Goal: Task Accomplishment & Management: Use online tool/utility

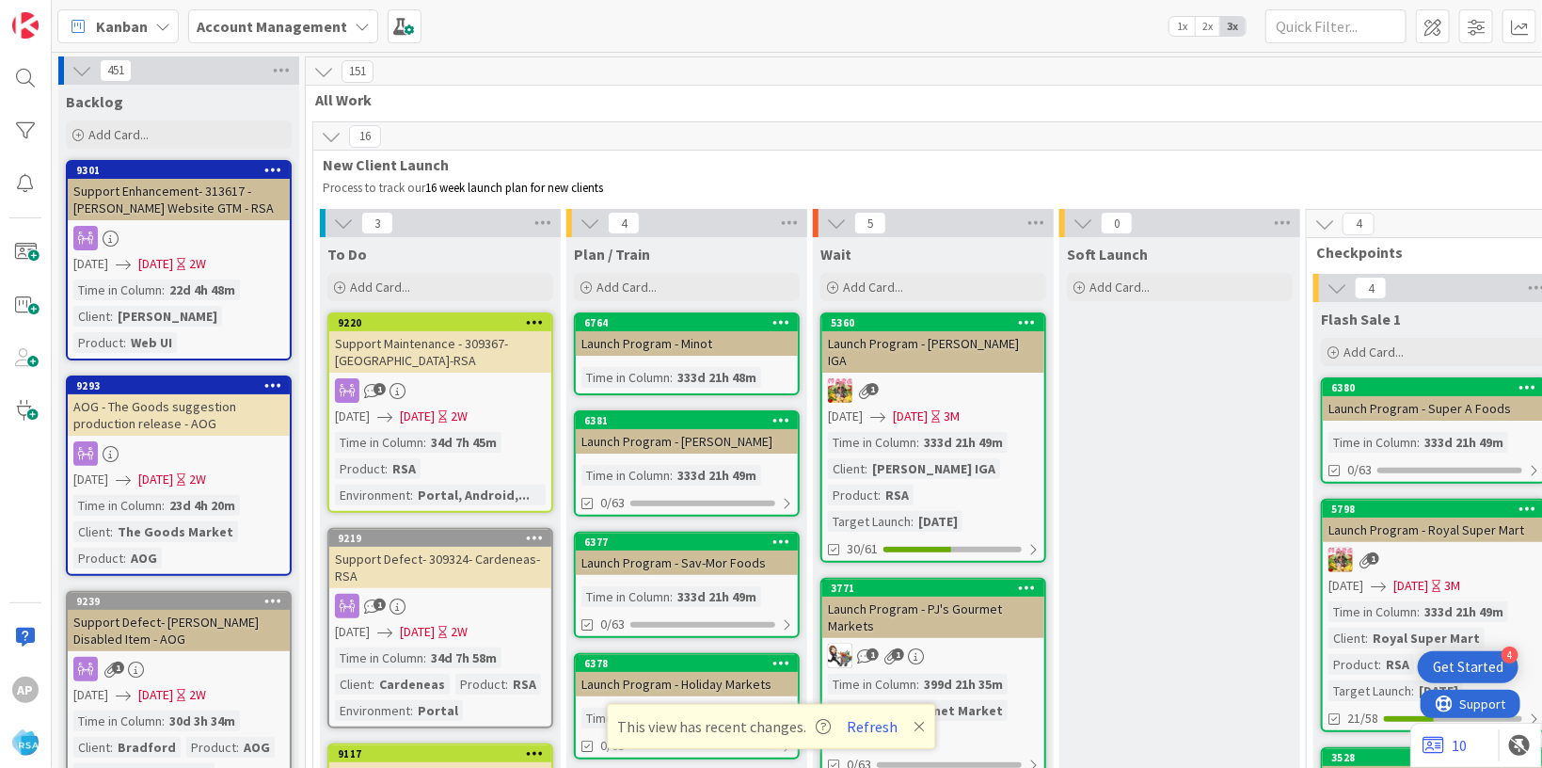
scroll to position [4180, 0]
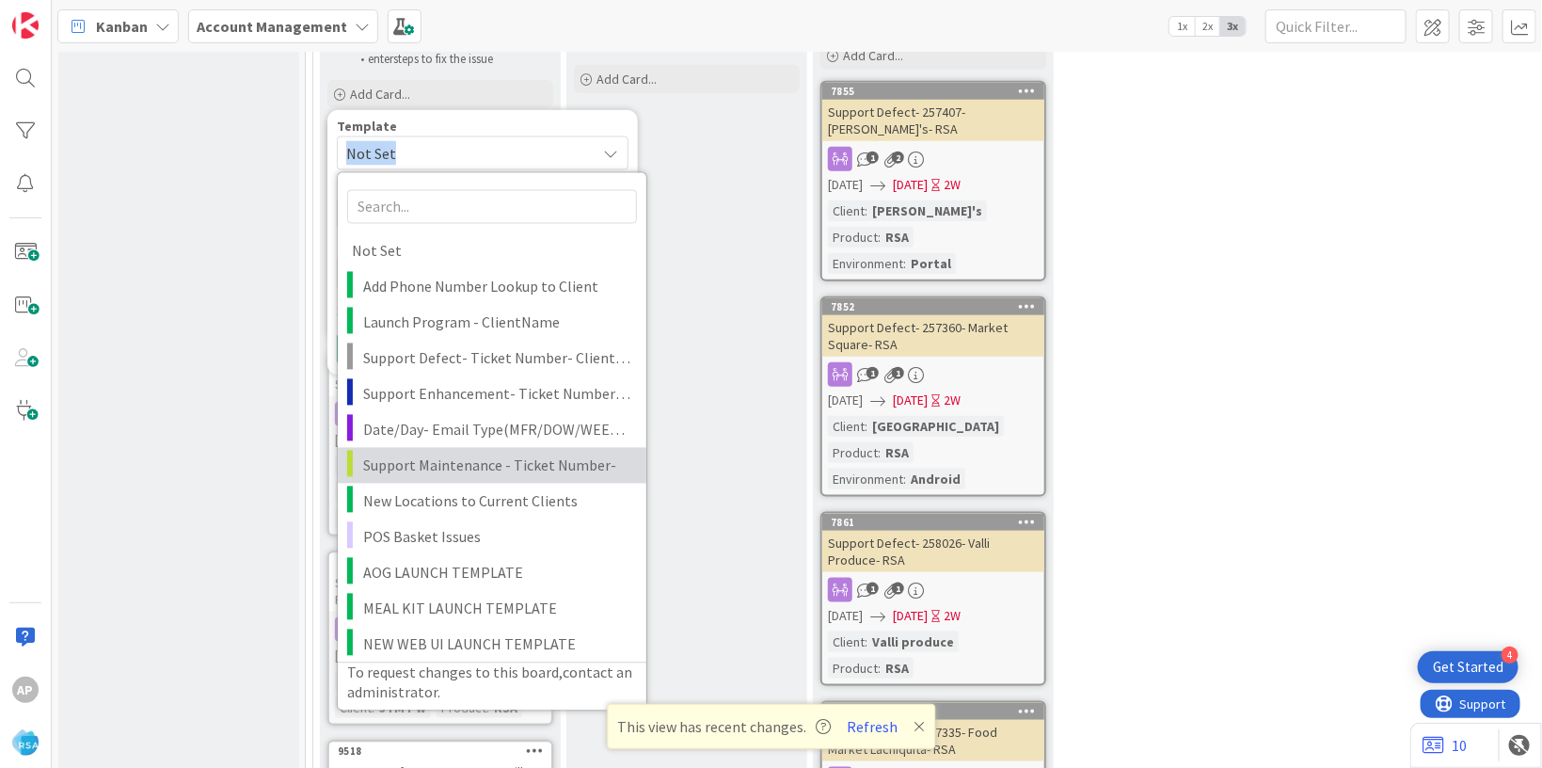
click at [444, 454] on span "Support Maintenance - Ticket Number-" at bounding box center [497, 466] width 269 height 24
type textarea "x"
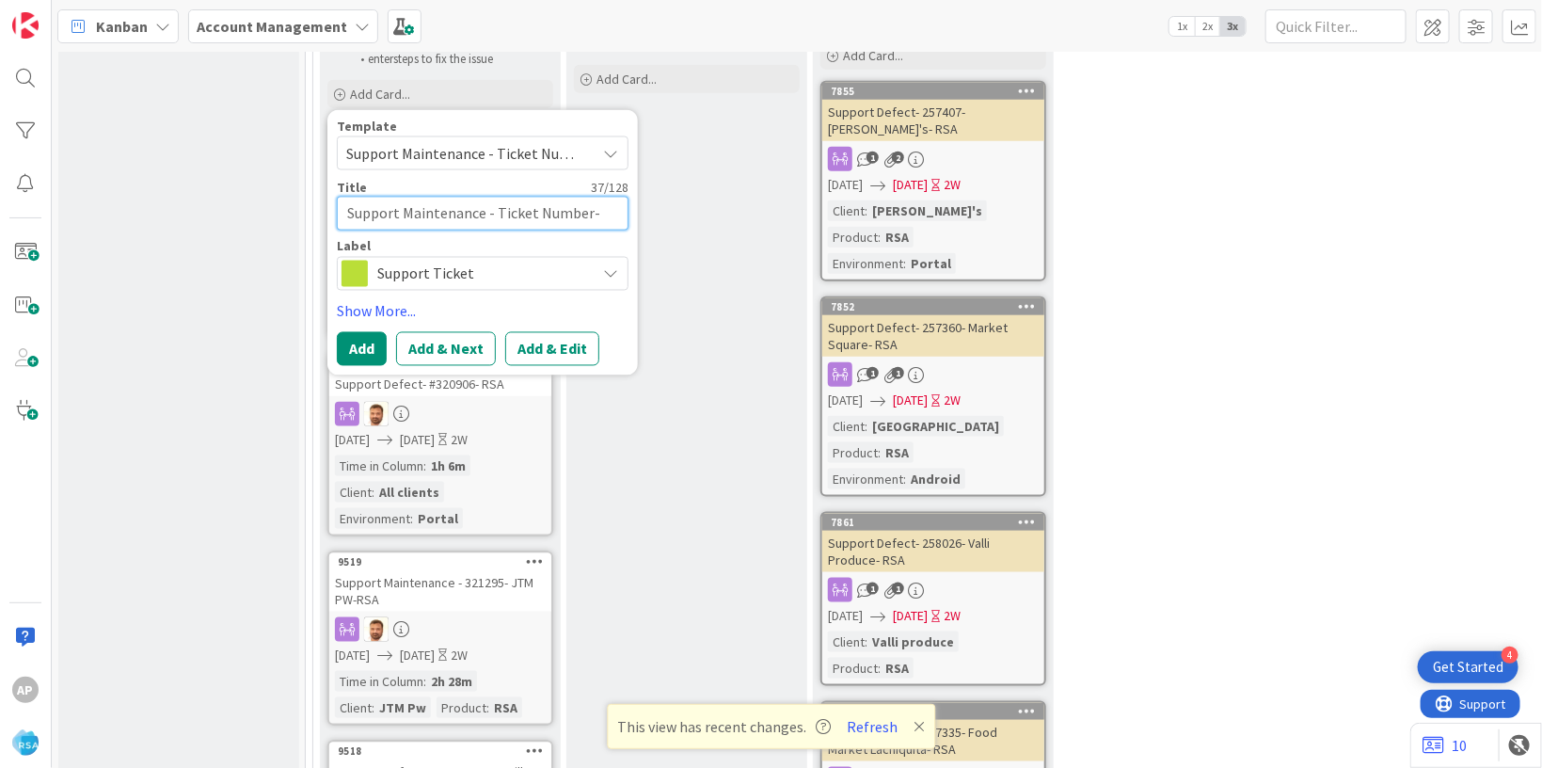
click at [589, 197] on textarea "Support Maintenance - Ticket Number-" at bounding box center [483, 214] width 292 height 34
type textarea "Support Maintenance - Ticket Numbe-"
type textarea "x"
type textarea "Support Maintenance - Ticket Numb-"
type textarea "x"
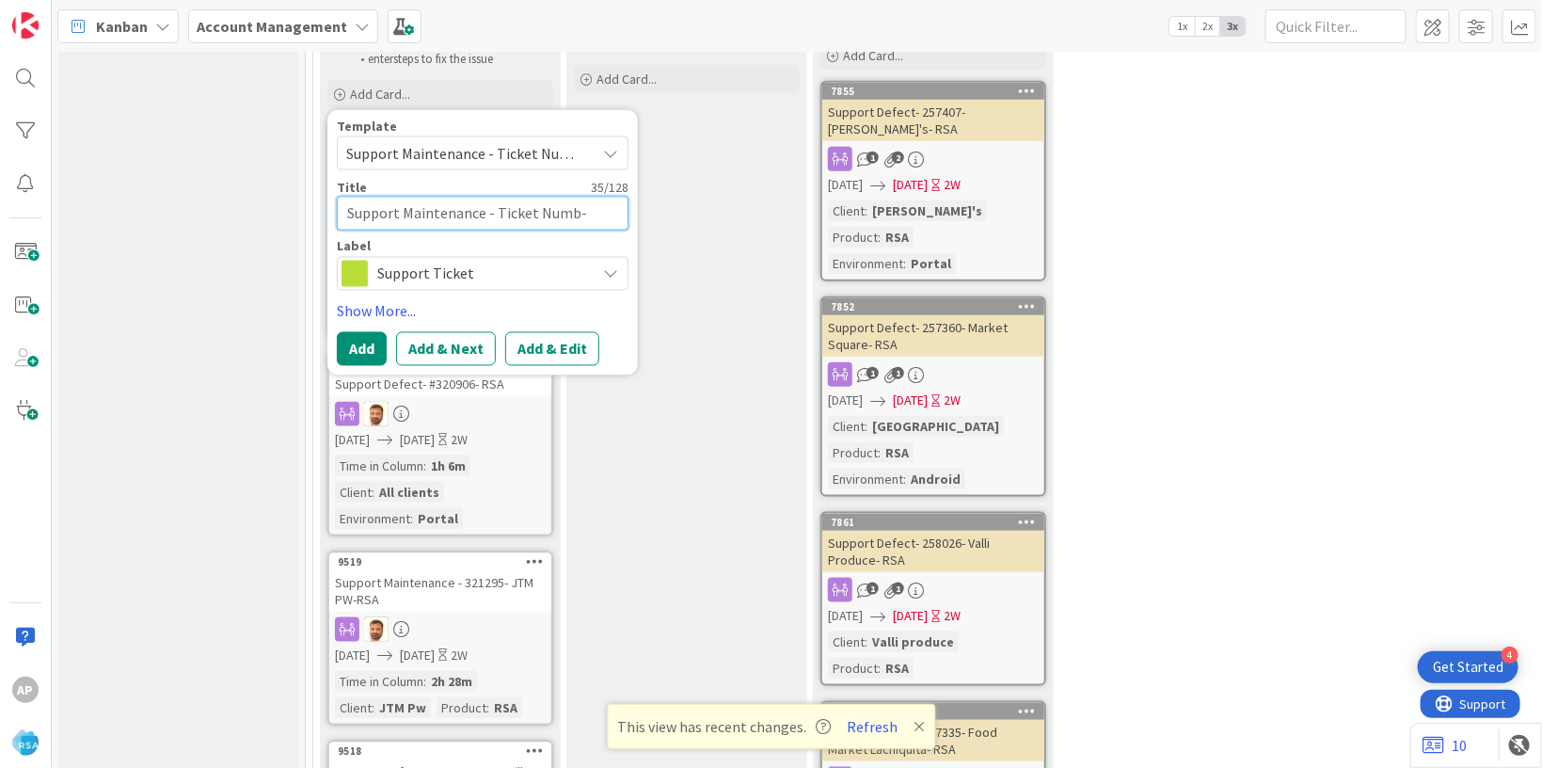
type textarea "Support Maintenance - Ticket Num-"
type textarea "x"
type textarea "Support Maintenance - Ticket Nu-"
type textarea "x"
type textarea "Support Maintenance - Ticket N-"
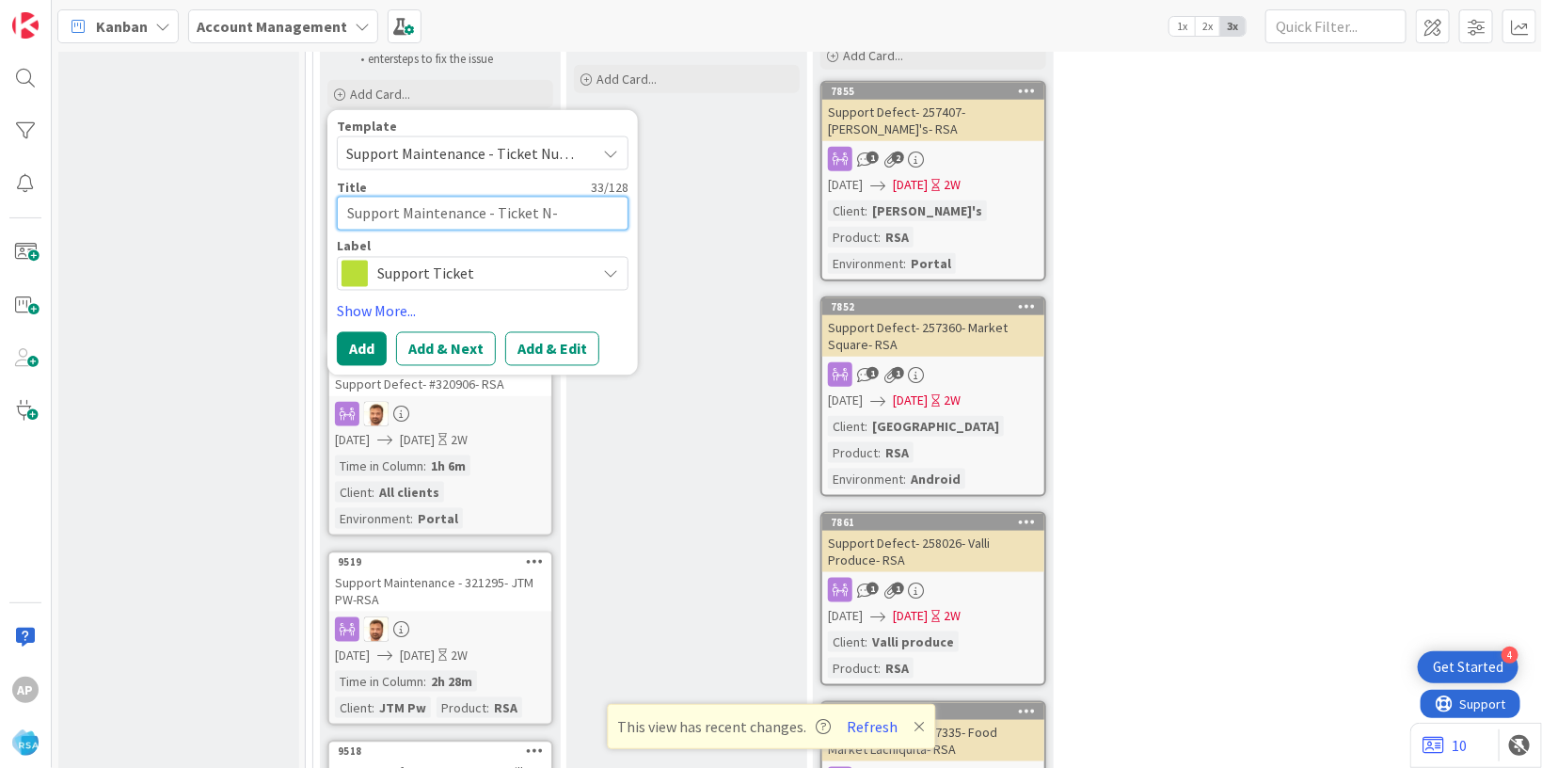
type textarea "x"
type textarea "Support Maintenance - Ticket -"
type textarea "x"
type textarea "Support Maintenance - Ticket-"
type textarea "x"
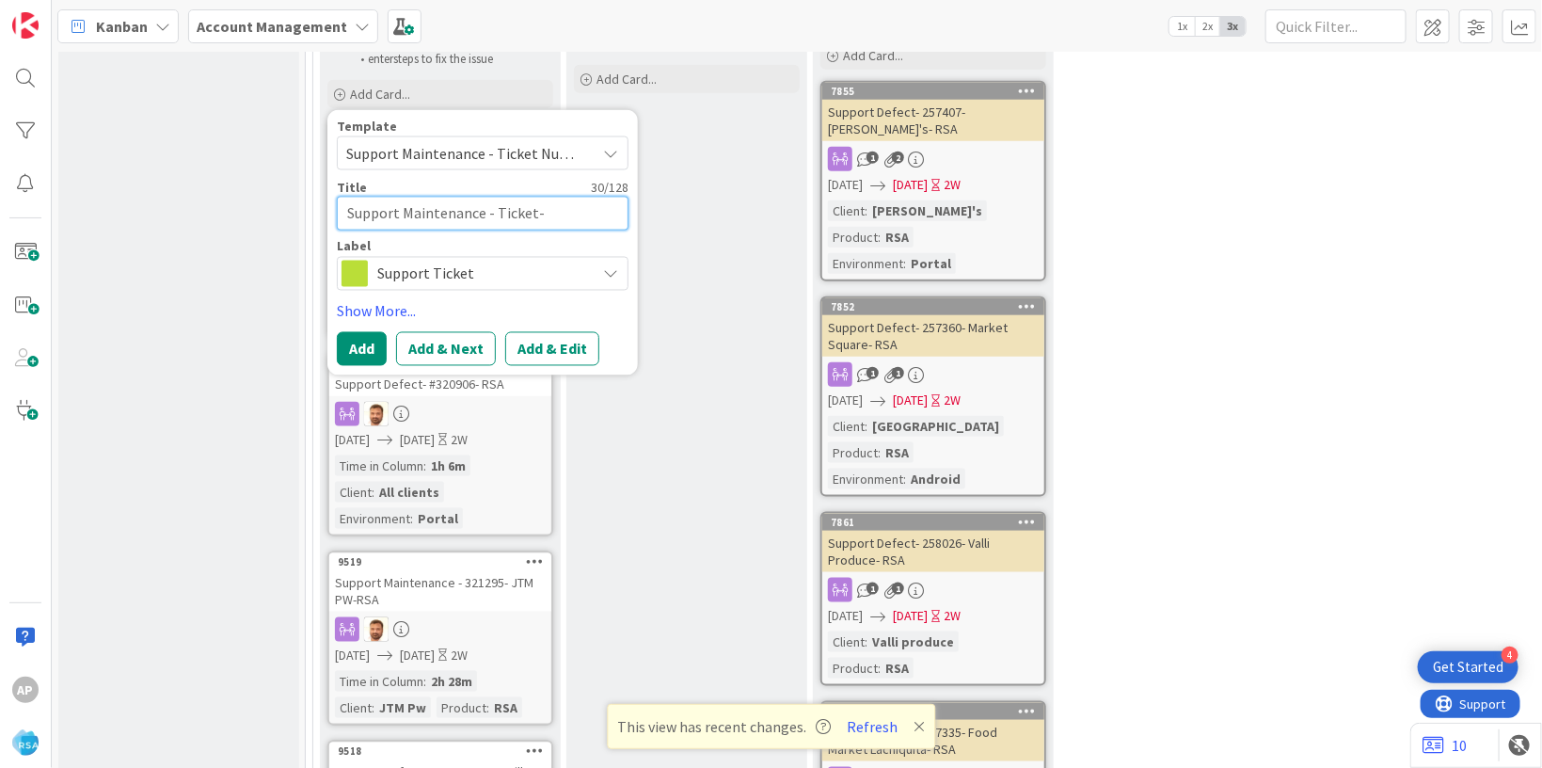
type textarea "Support Maintenance - Ticke-"
type textarea "x"
type textarea "Support Maintenance - Tick-"
type textarea "x"
type textarea "Support Maintenance - Tic-"
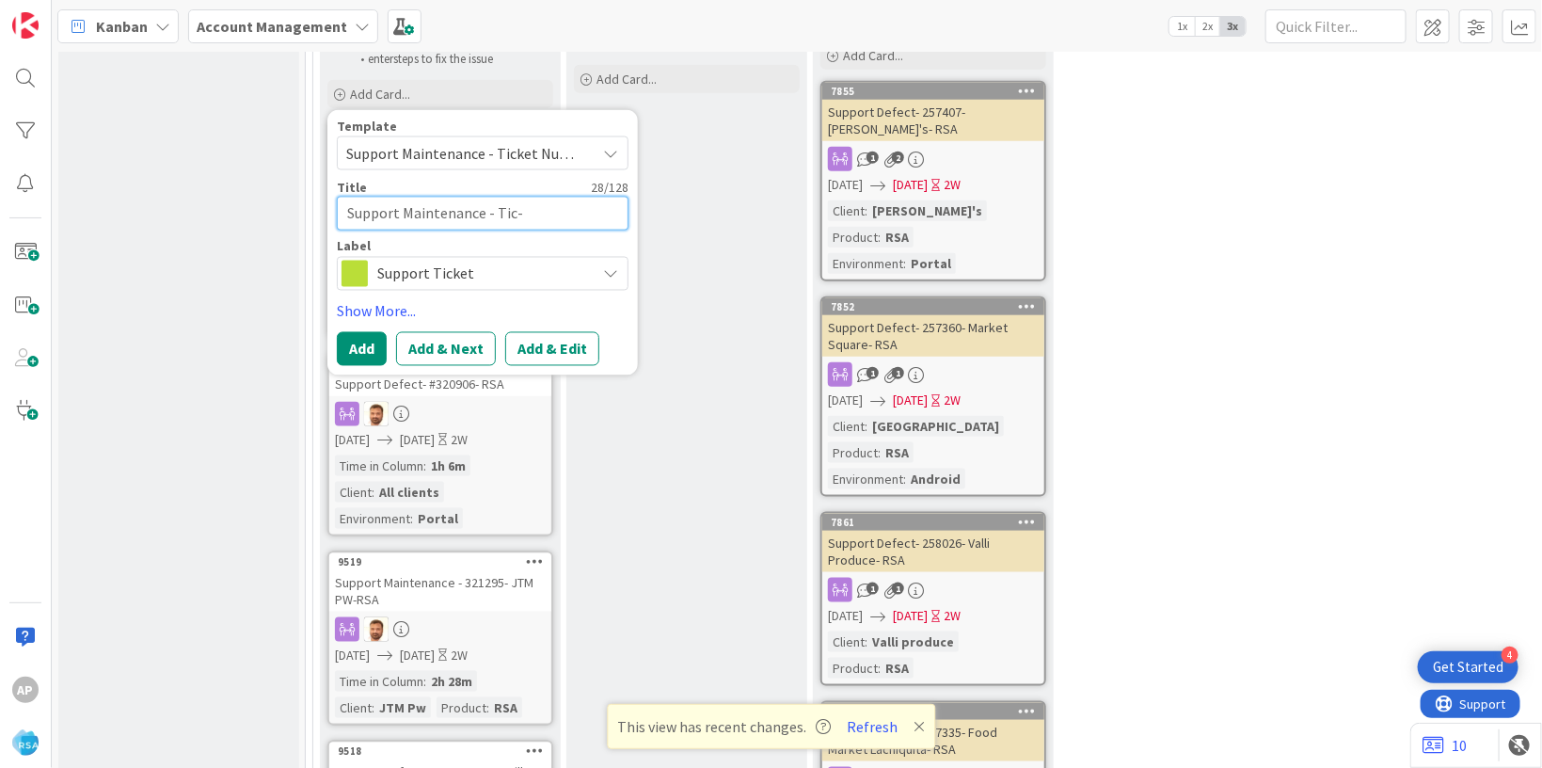
type textarea "x"
type textarea "Support Maintenance - Ti-"
type textarea "x"
type textarea "Support Maintenance - T-"
type textarea "x"
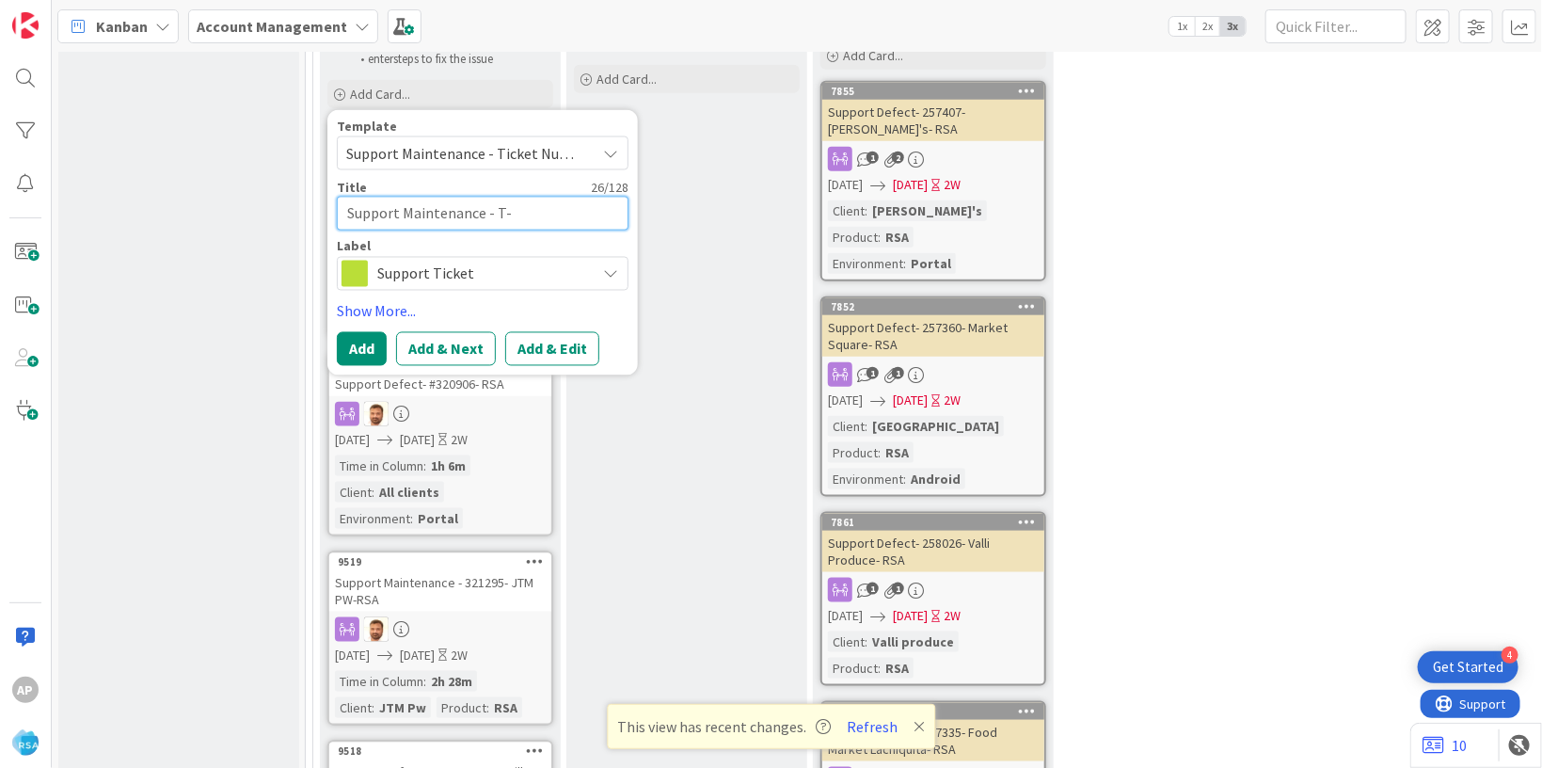
type textarea "Support Maintenance - -"
type textarea "x"
type textarea "Support Maintenance - 3-"
type textarea "x"
type textarea "Support Maintenance - 32-"
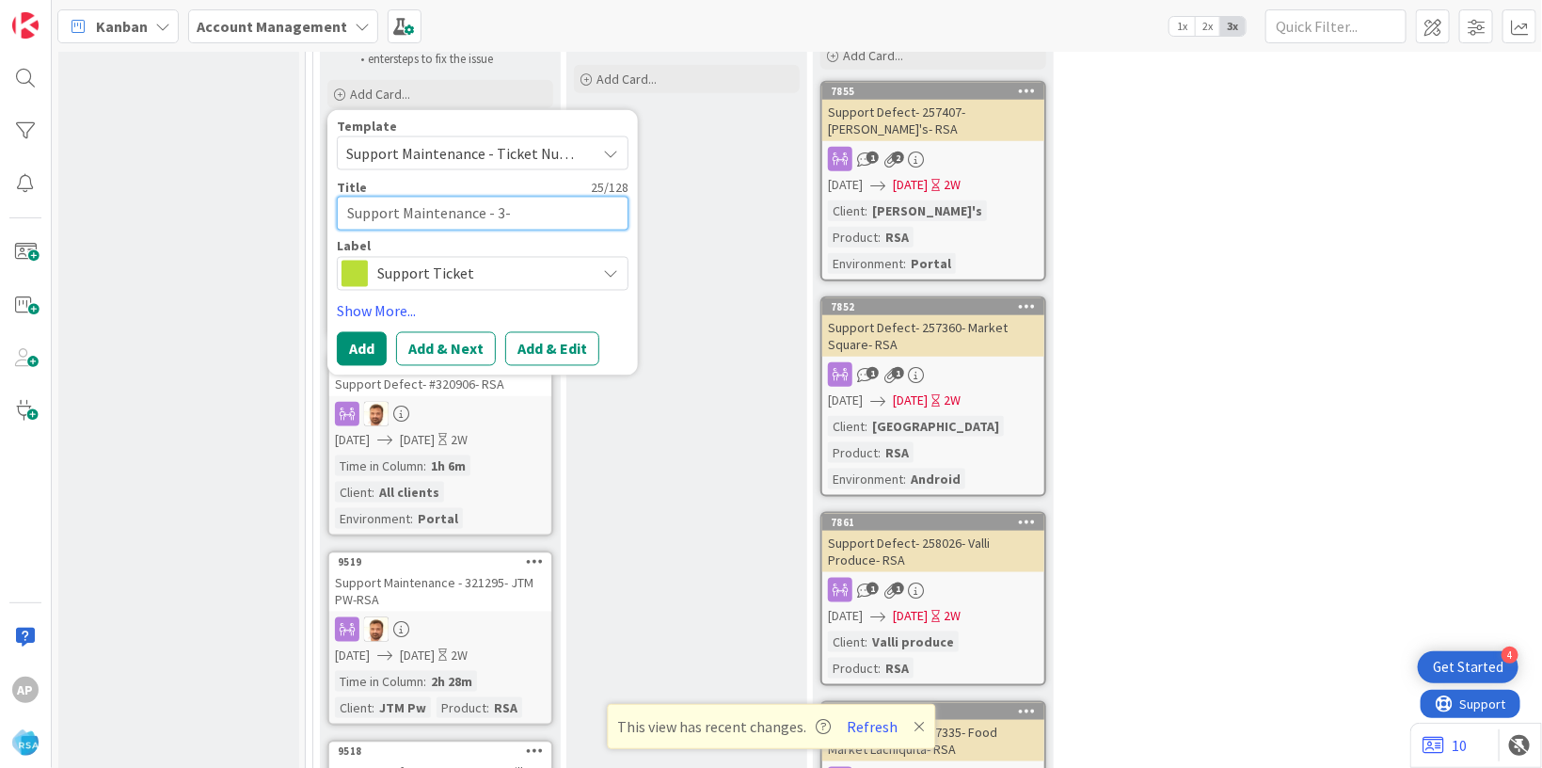
type textarea "x"
type textarea "Support Maintenance - 321-"
type textarea "x"
type textarea "Support Maintenance - 3213-"
type textarea "x"
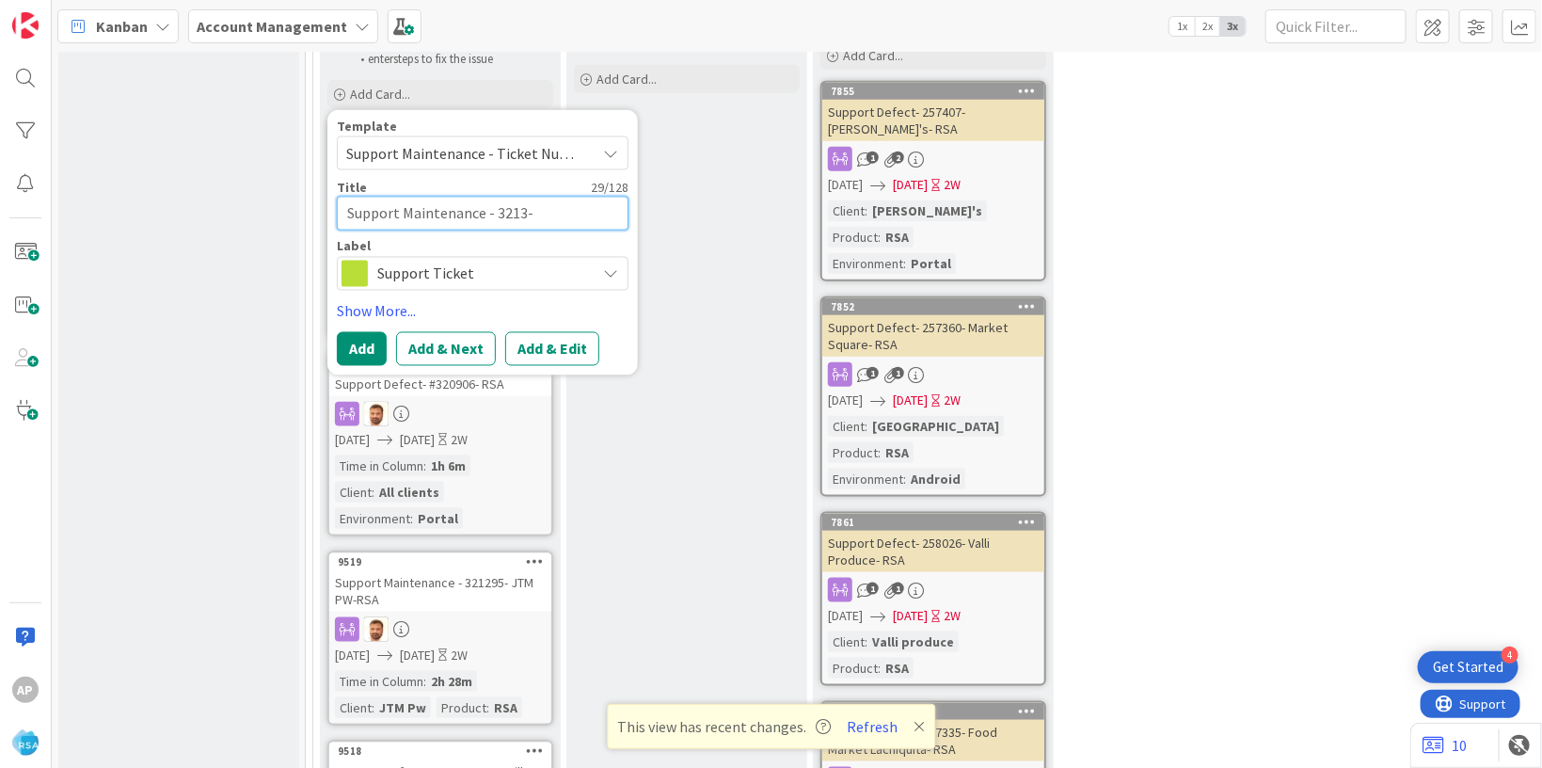
type textarea "Support Maintenance - 32135-"
type textarea "x"
type textarea "Support Maintenance - 321350-"
type textarea "x"
type textarea "Support Maintenance - 321350-V"
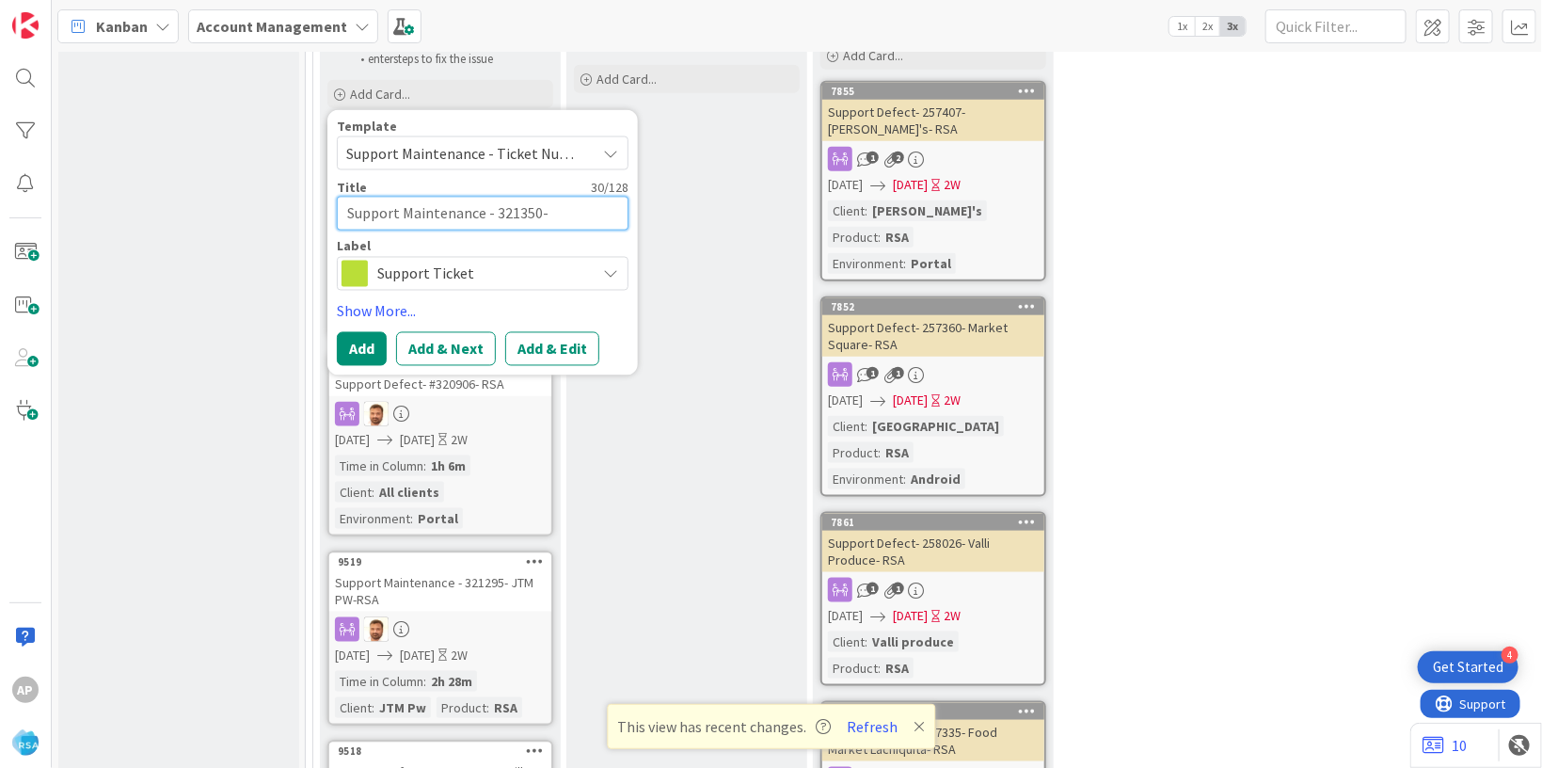
type textarea "x"
type textarea "Support Maintenance - 321350-Vo"
type textarea "x"
type textarea "Support Maintenance - 321350-Vow"
type textarea "x"
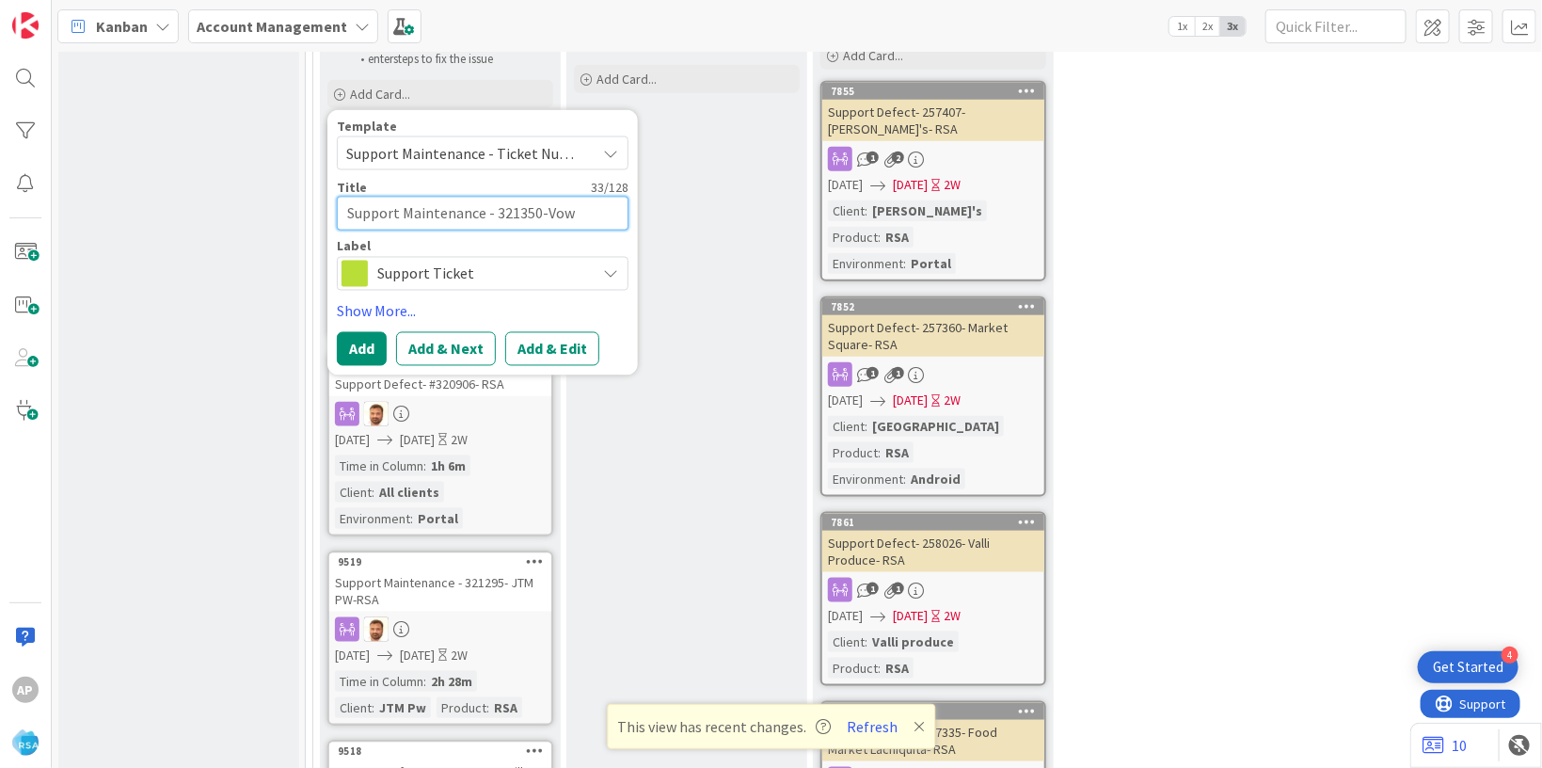
type textarea "Support Maintenance - 321350-Vowe"
type textarea "x"
type textarea "Support Maintenance - 321350-Vowel"
type textarea "x"
type textarea "Support Maintenance - 321350-[PERSON_NAME]"
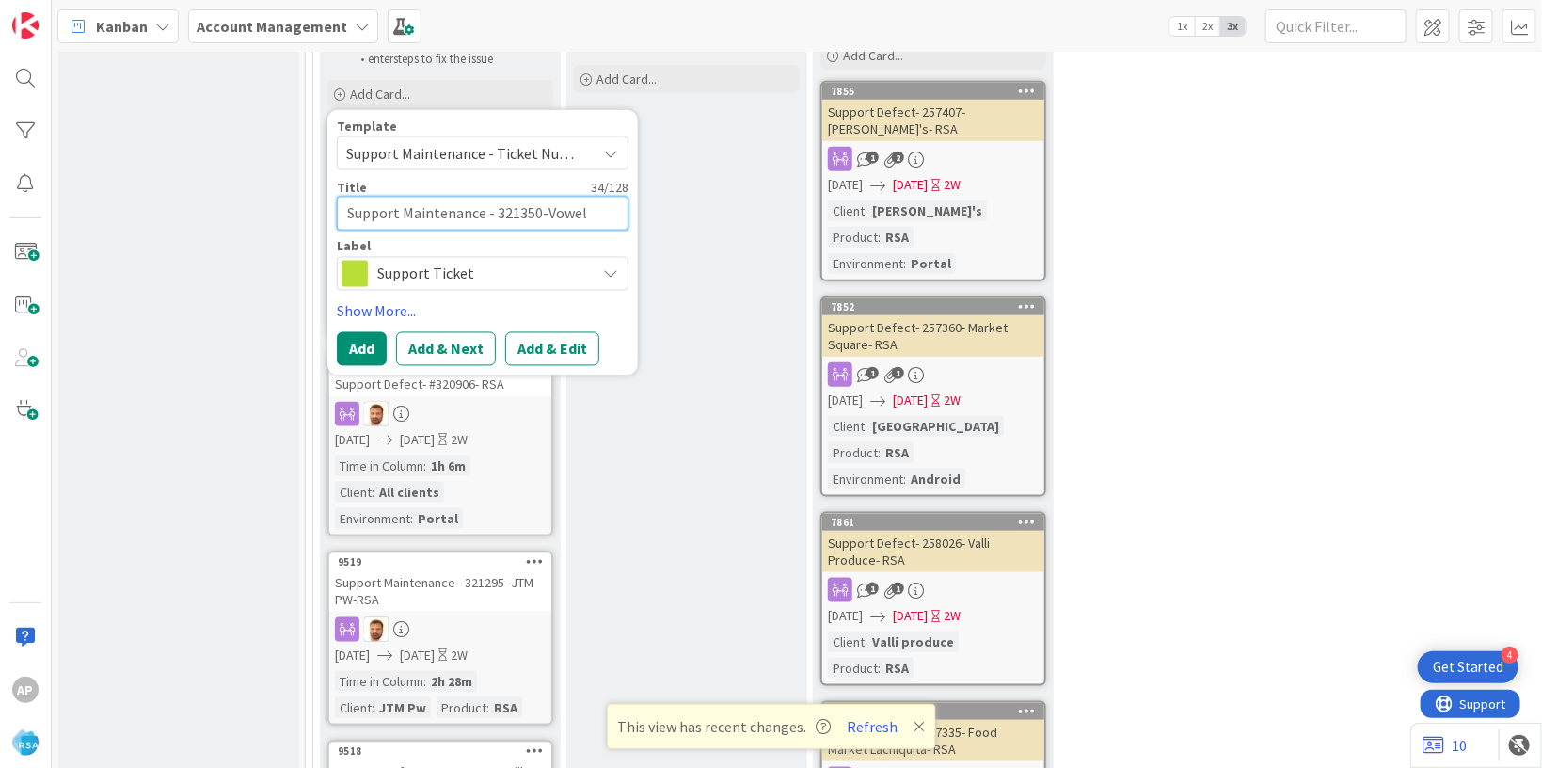
type textarea "x"
type textarea "Support Maintenance - 321350-Vowells"
type textarea "x"
type textarea "Support Maintenance - 321350-Vowells"
type textarea "x"
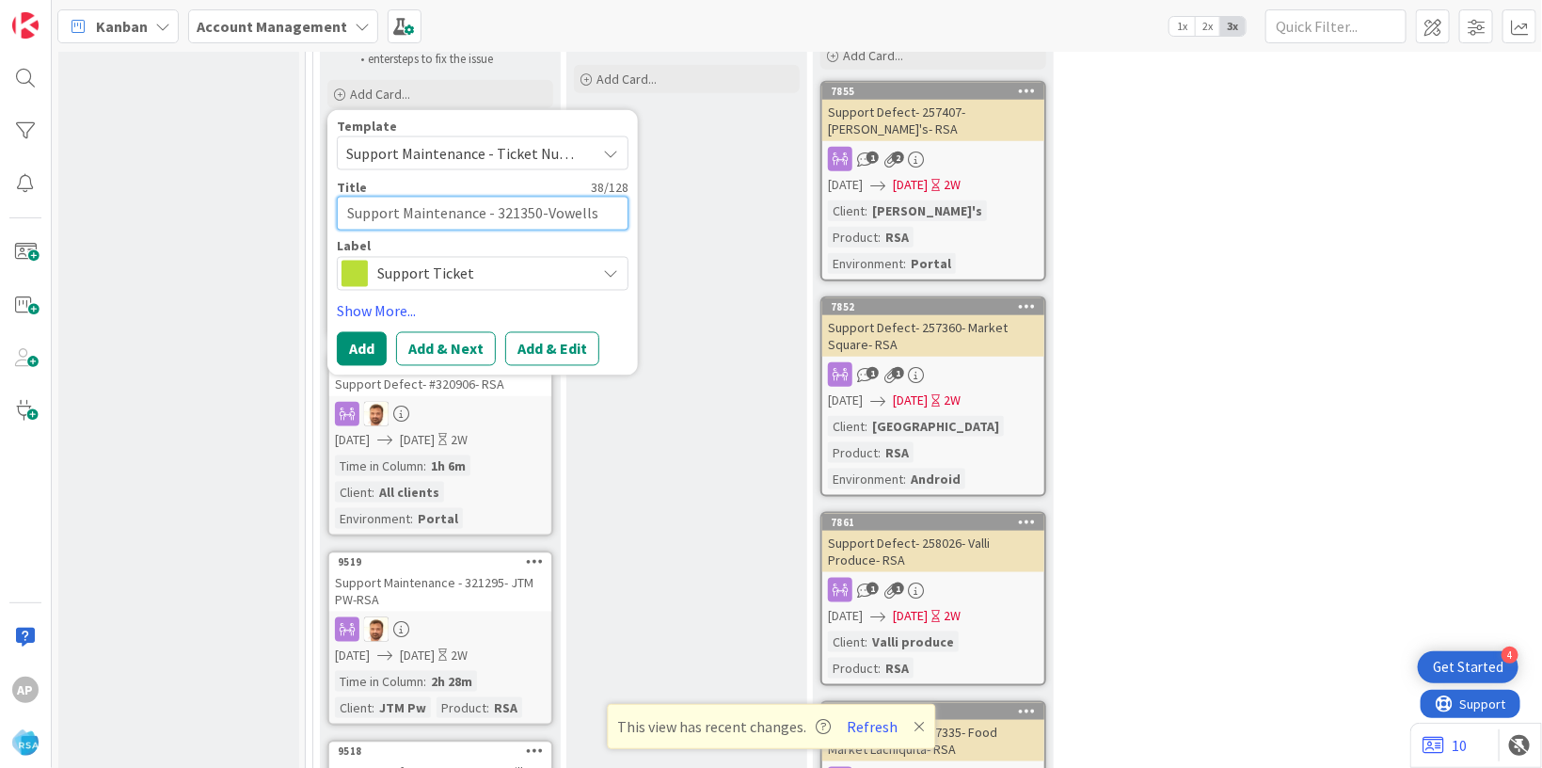
type textarea "Support Maintenance - 321350-Vowells -"
type textarea "x"
type textarea "Support Maintenance - 321350-Vowells -R"
type textarea "x"
type textarea "Support Maintenance - 321350-Vowells -RS"
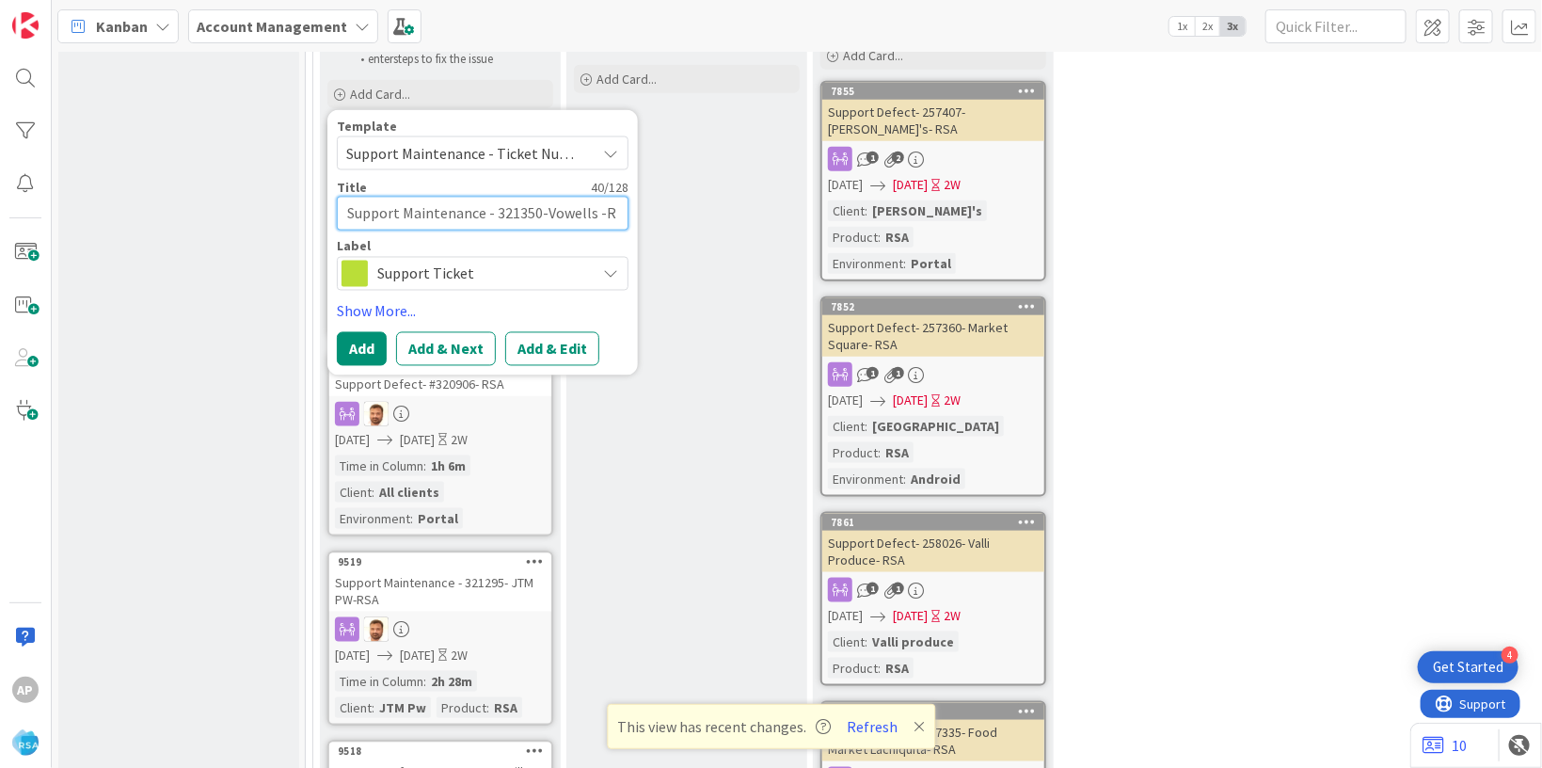
type textarea "x"
type textarea "Support Maintenance - 321350-Vowells -RSA"
type textarea "x"
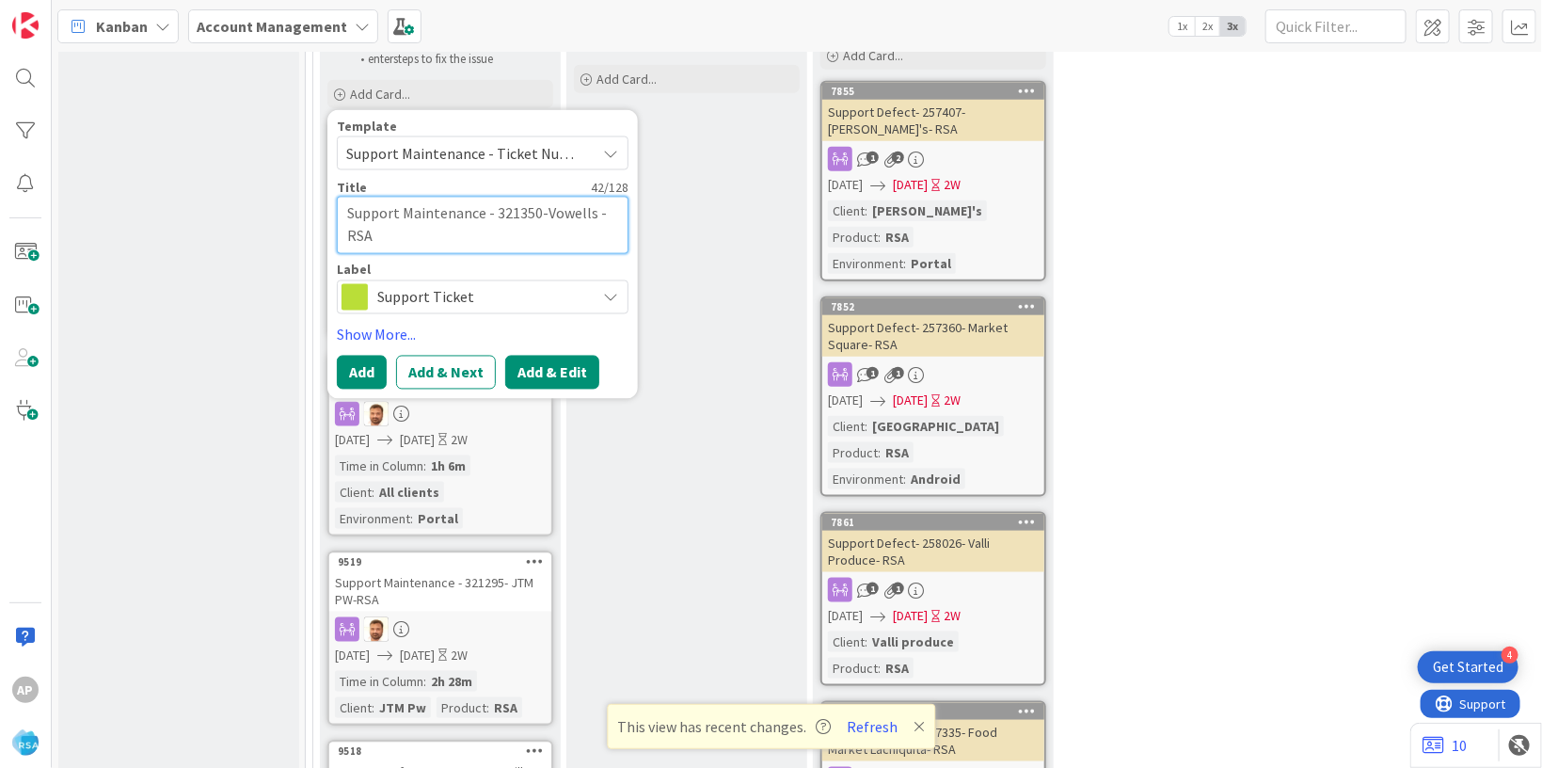
type textarea "Support Maintenance - 321350-Vowells -RSA"
click at [565, 355] on button "Add & Edit" at bounding box center [552, 372] width 94 height 34
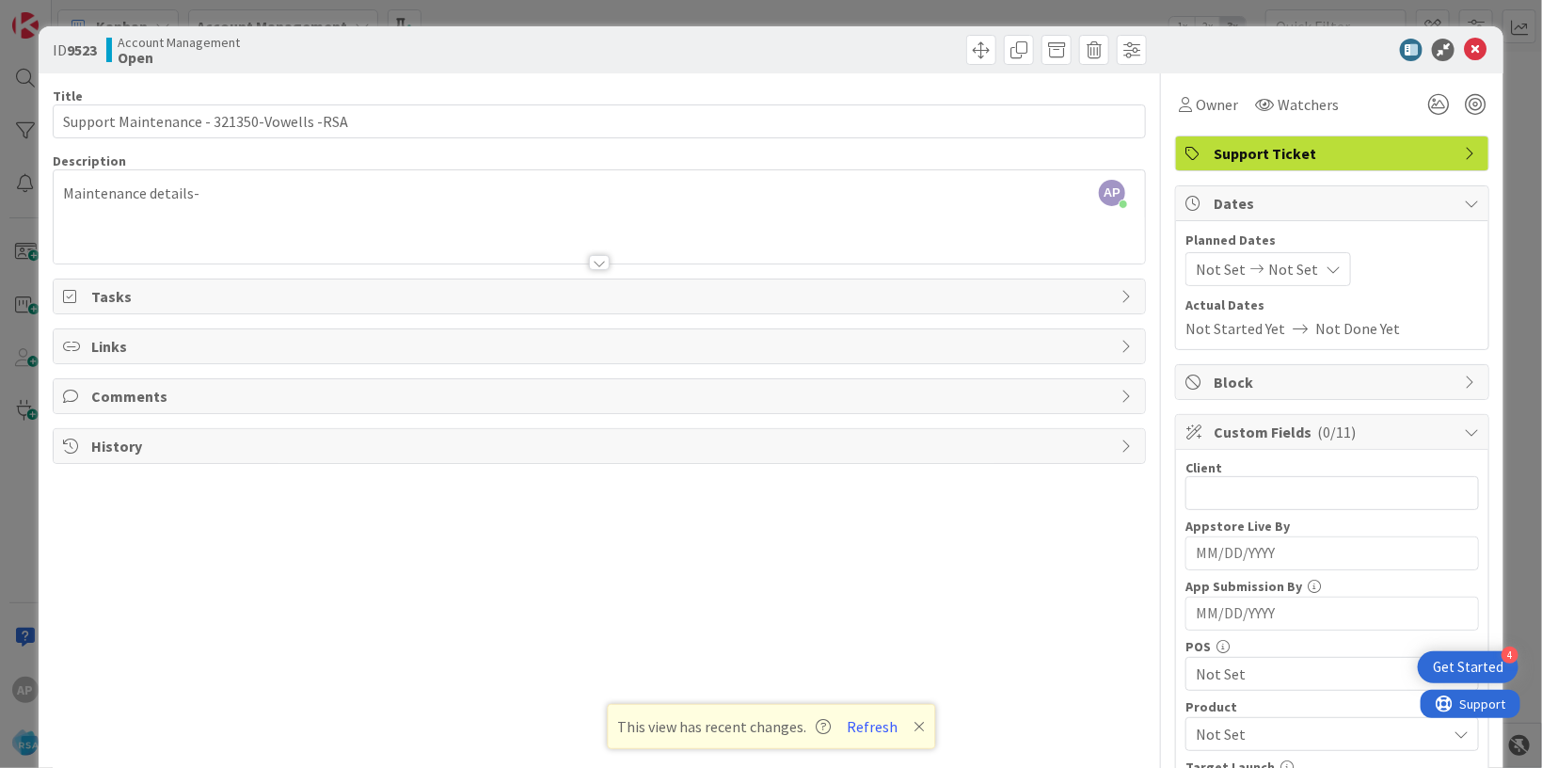
click at [272, 196] on div "Maintenance details-" at bounding box center [599, 221] width 1091 height 85
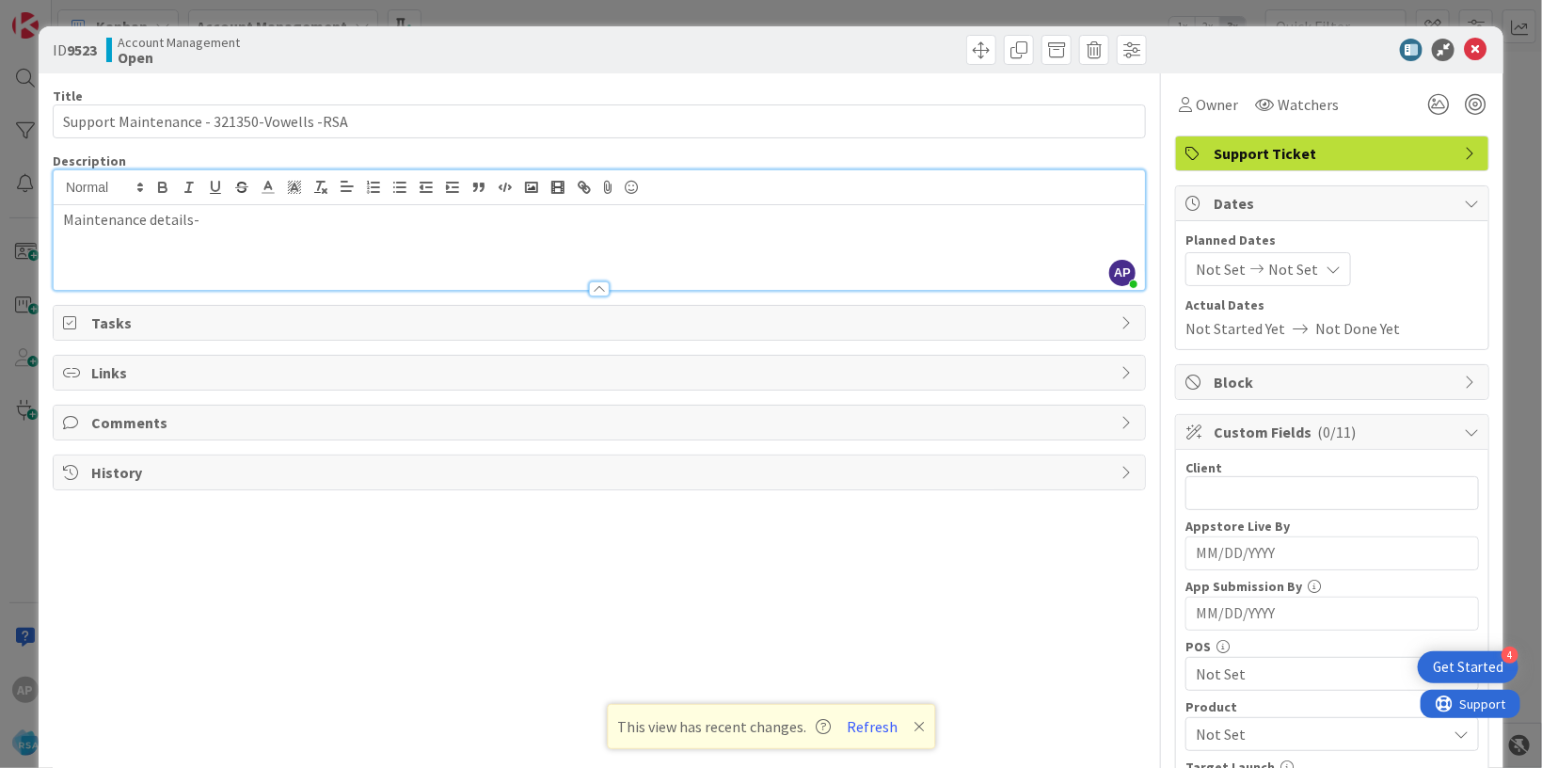
click at [230, 215] on p "Maintenance details-" at bounding box center [599, 220] width 1073 height 22
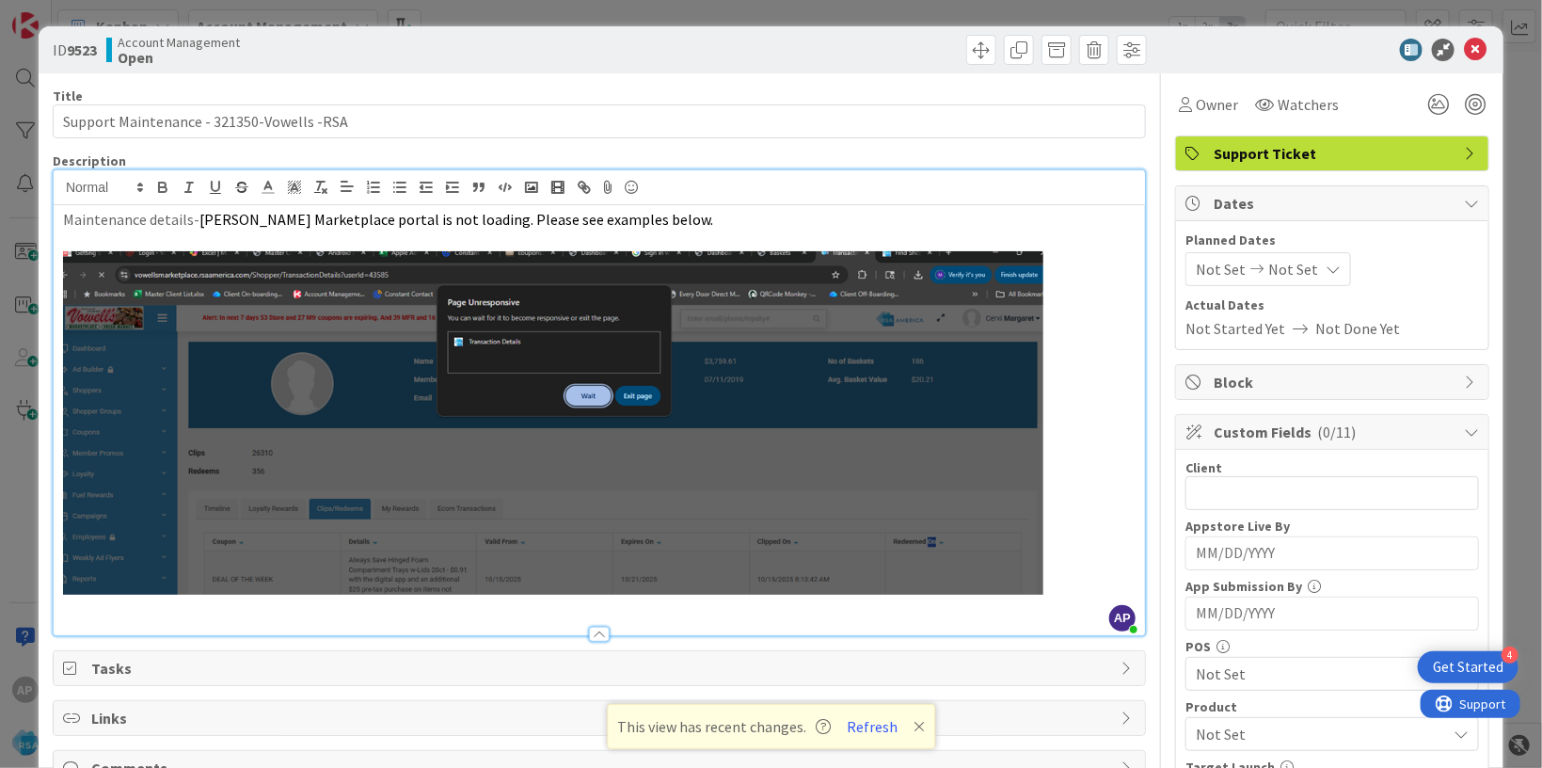
click at [1196, 260] on span "Not Set" at bounding box center [1221, 269] width 50 height 23
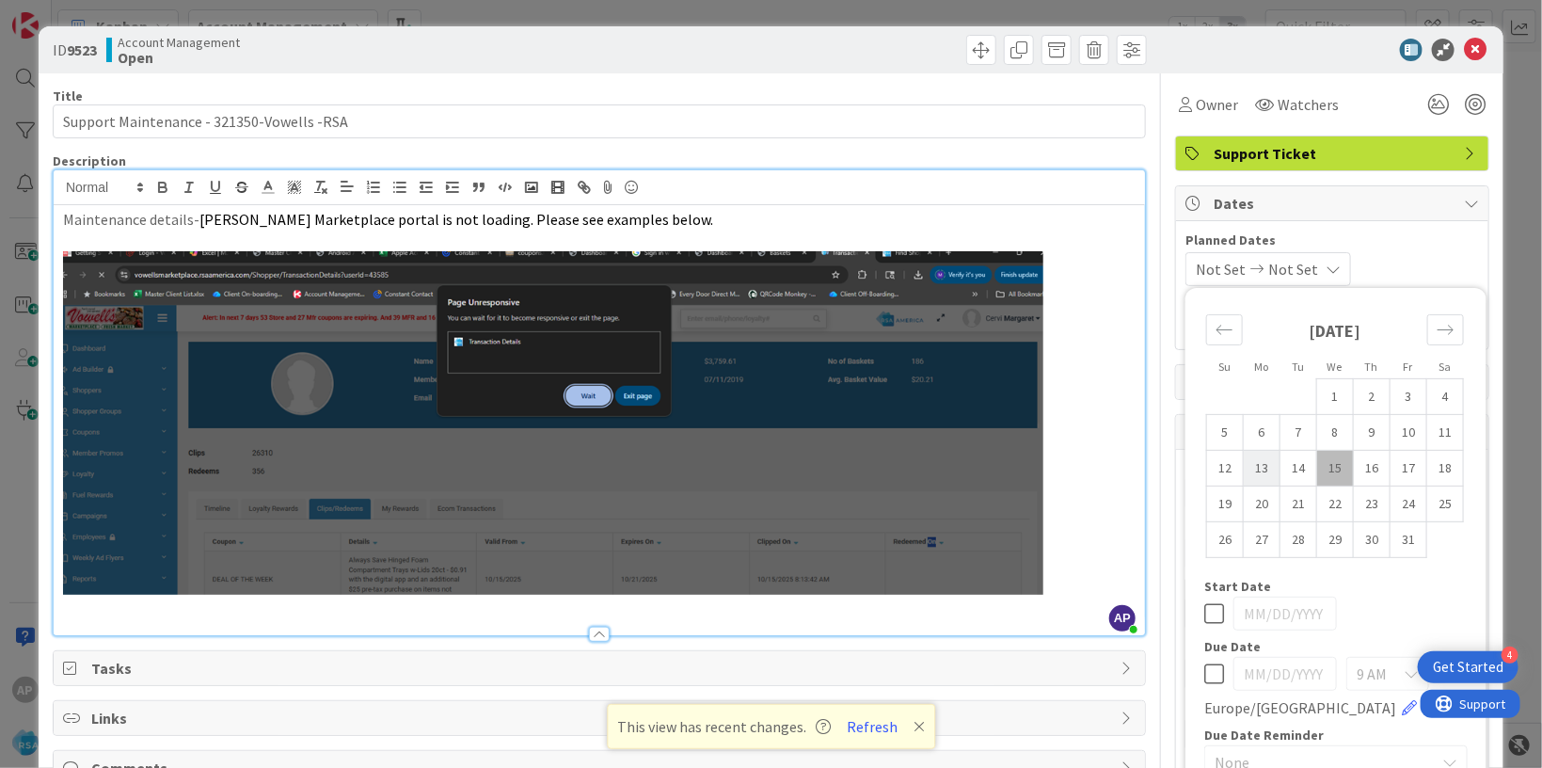
click at [1252, 471] on td "13" at bounding box center [1262, 468] width 37 height 36
type input "[DATE]"
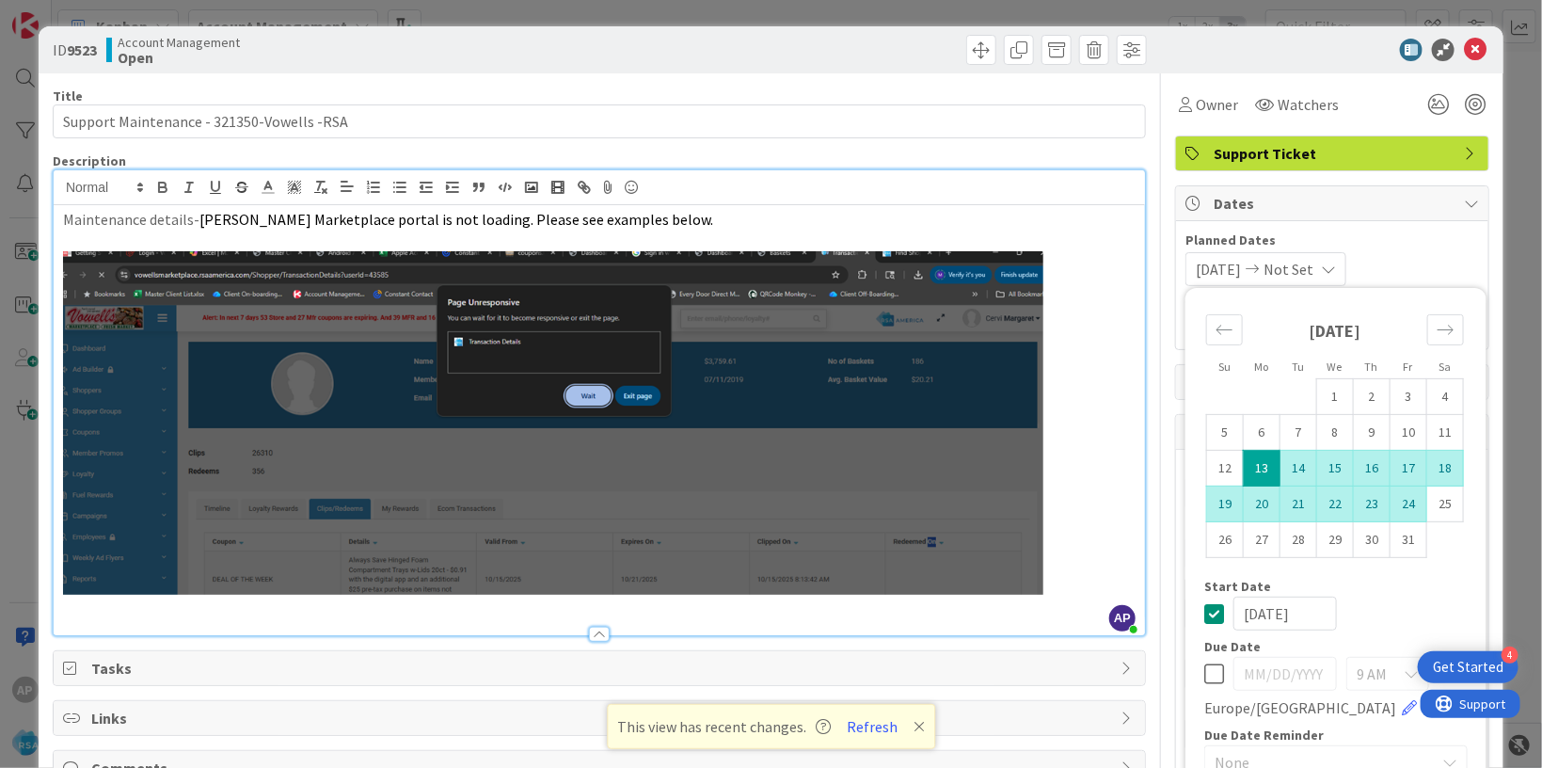
click at [1391, 511] on td "24" at bounding box center [1409, 504] width 37 height 36
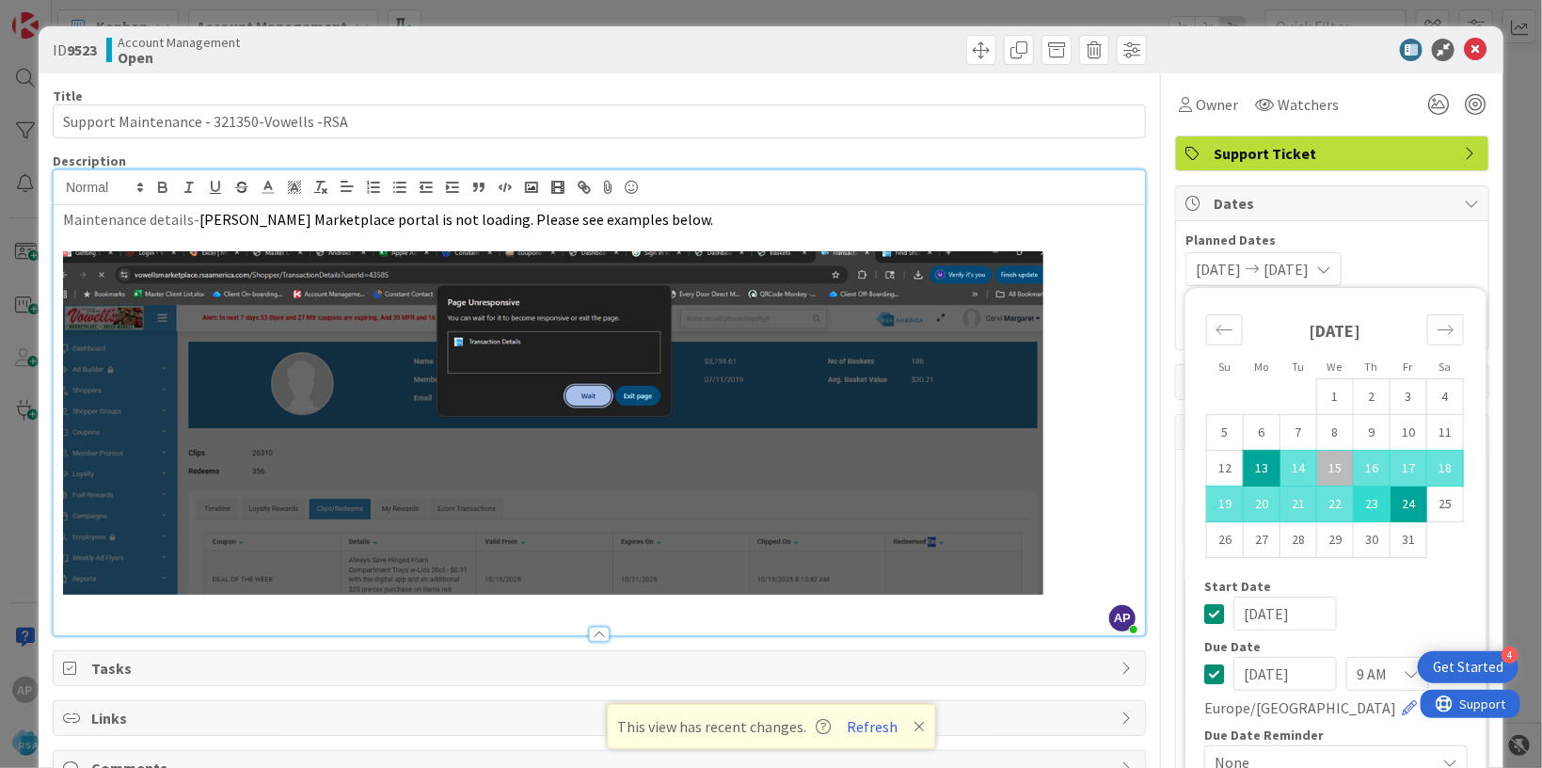
type input "[DATE]"
click at [1110, 228] on p "Maintenance details- [PERSON_NAME] Marketplace portal is not loading. Please se…" at bounding box center [599, 220] width 1073 height 22
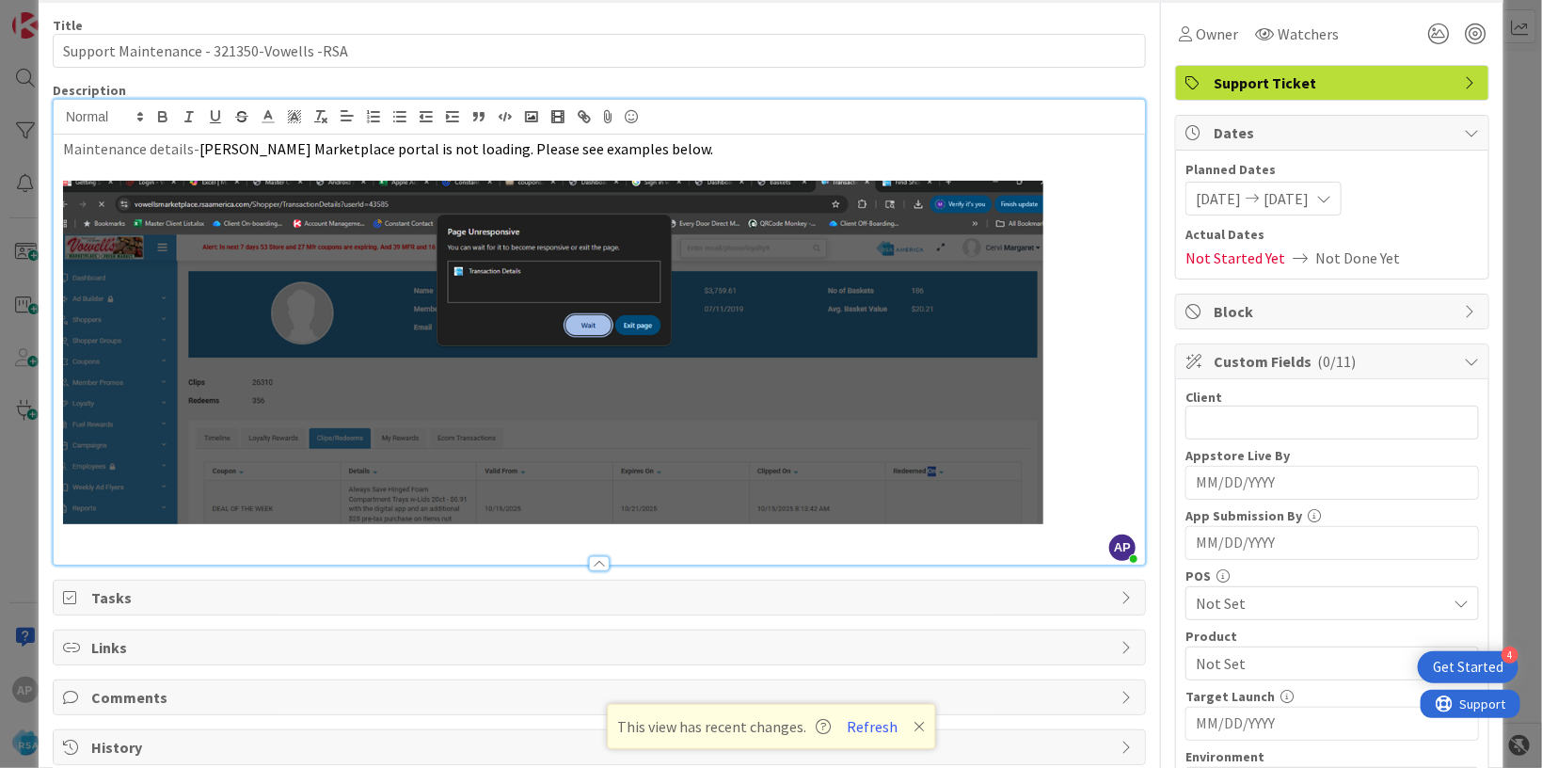
scroll to position [343, 0]
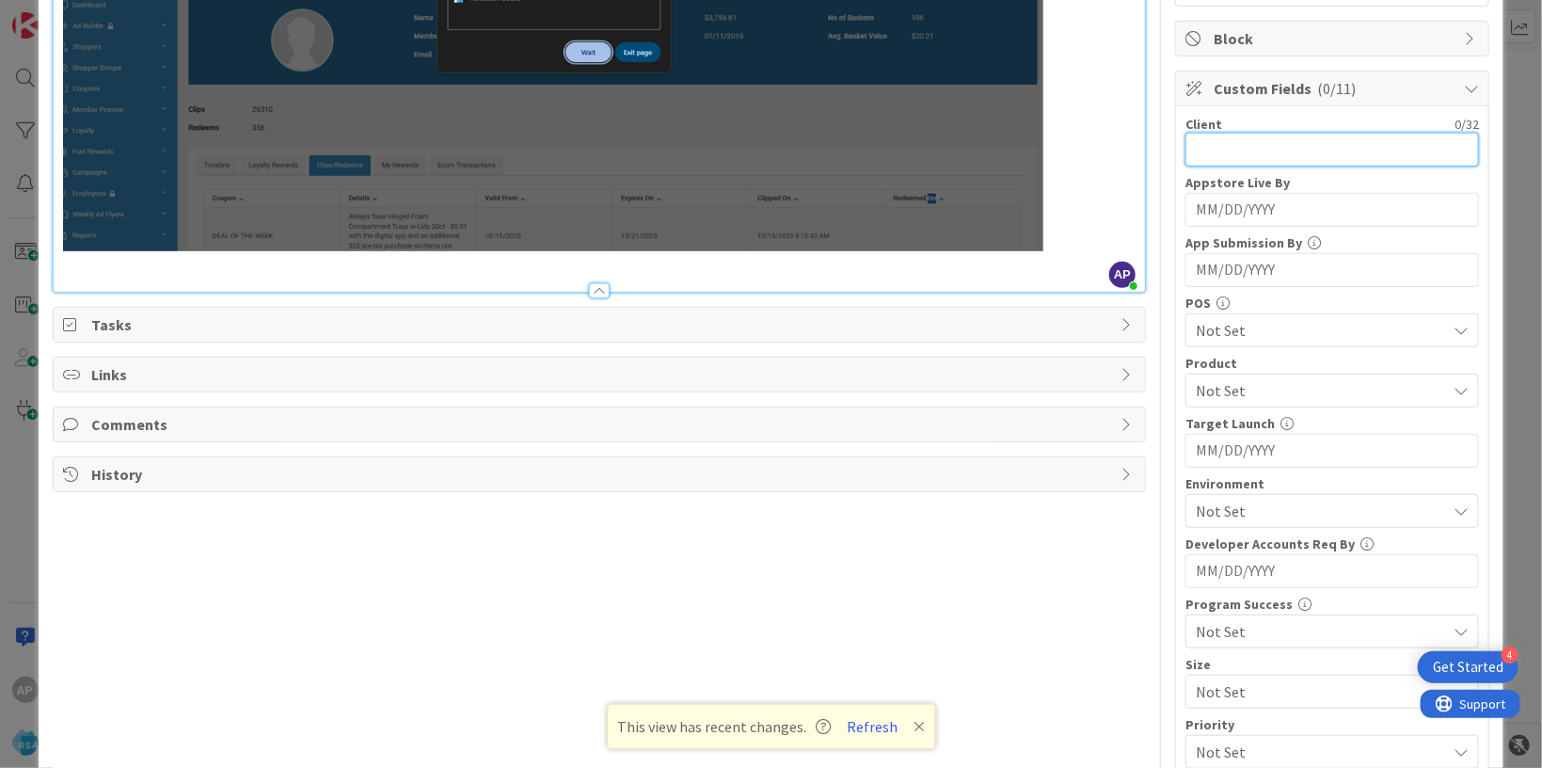
click at [1227, 153] on input "text" at bounding box center [1333, 150] width 294 height 34
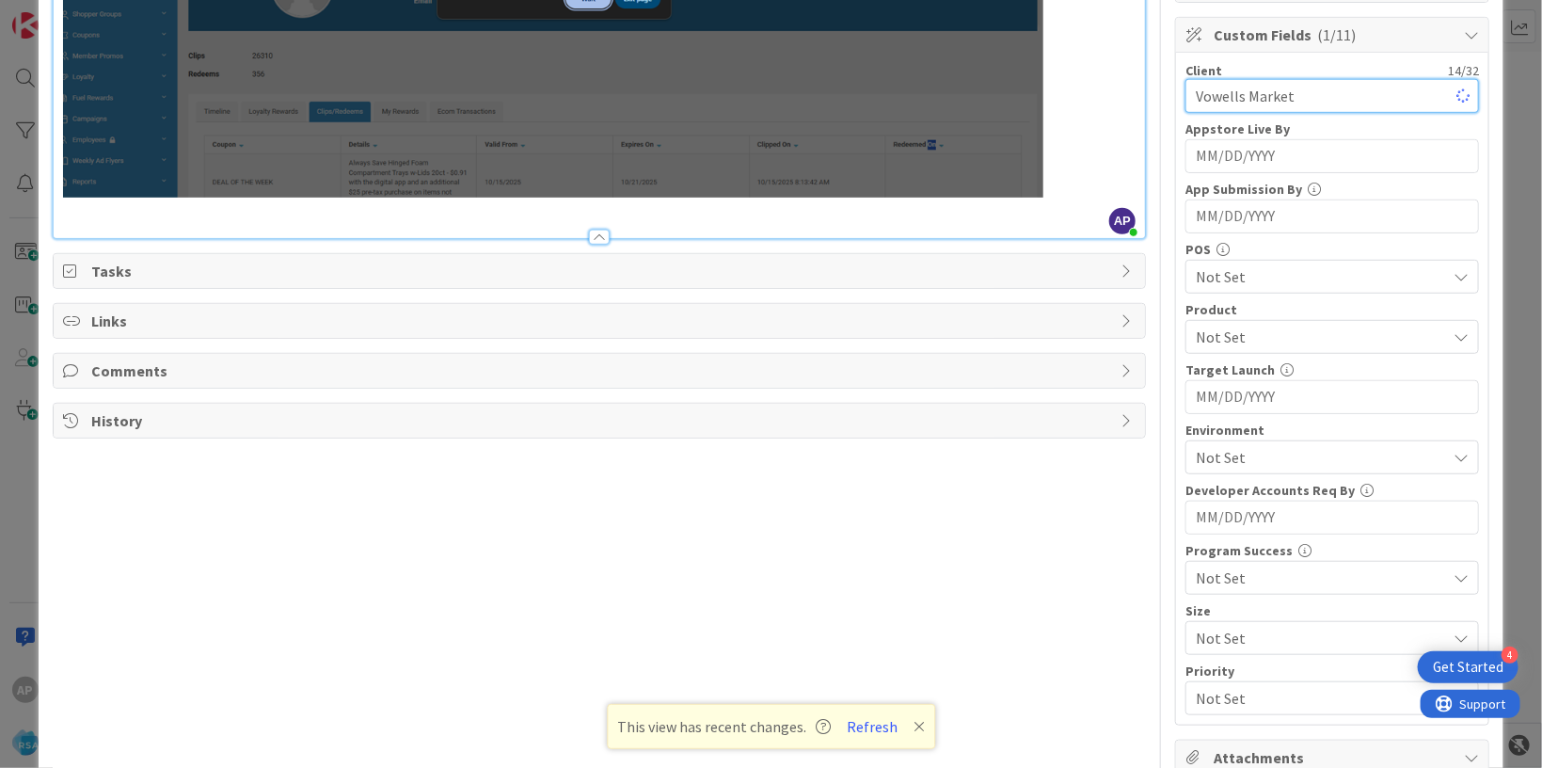
scroll to position [458, 0]
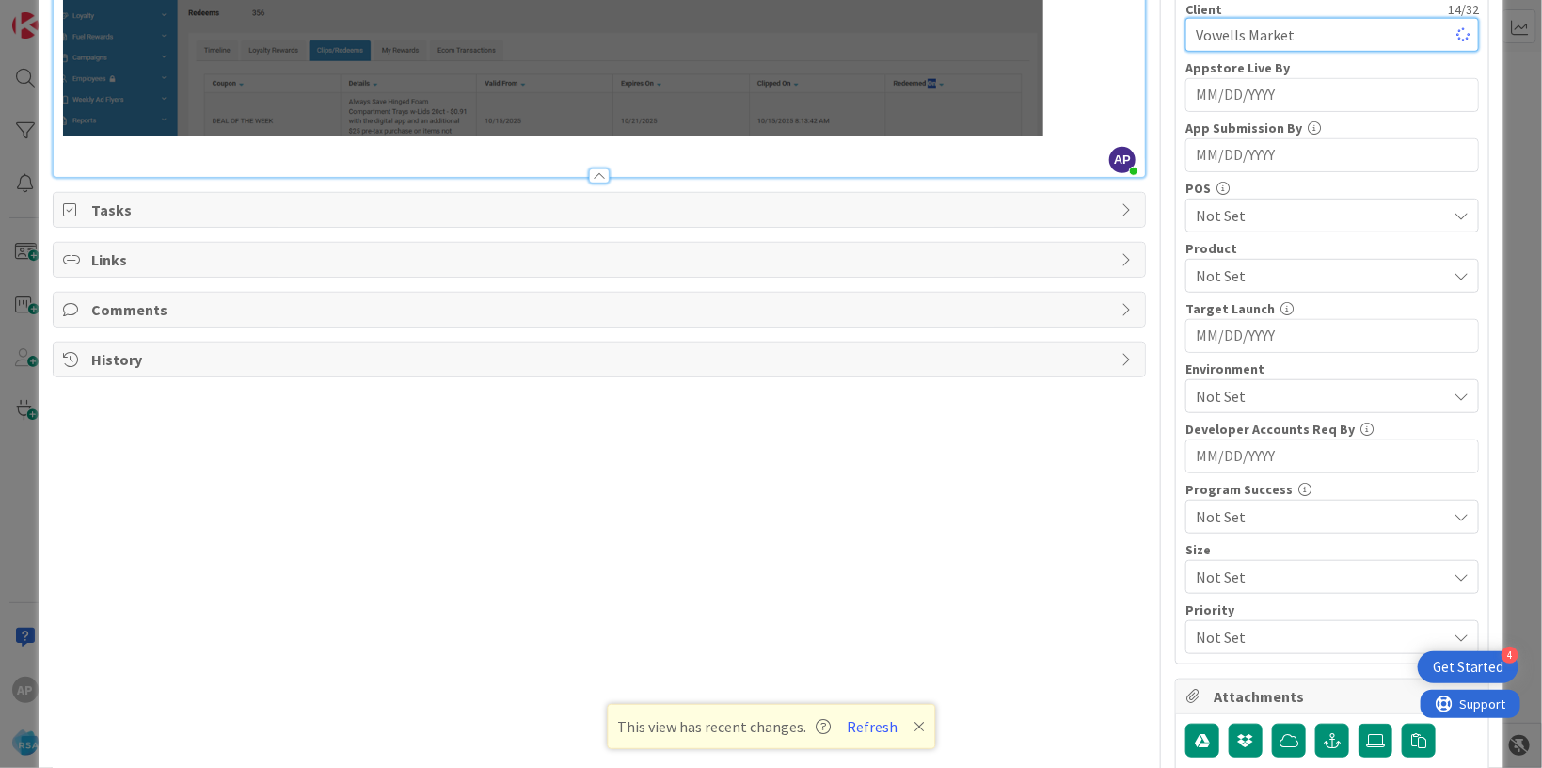
type input "Vowells Market"
click at [1220, 261] on div "Not Set" at bounding box center [1333, 276] width 294 height 34
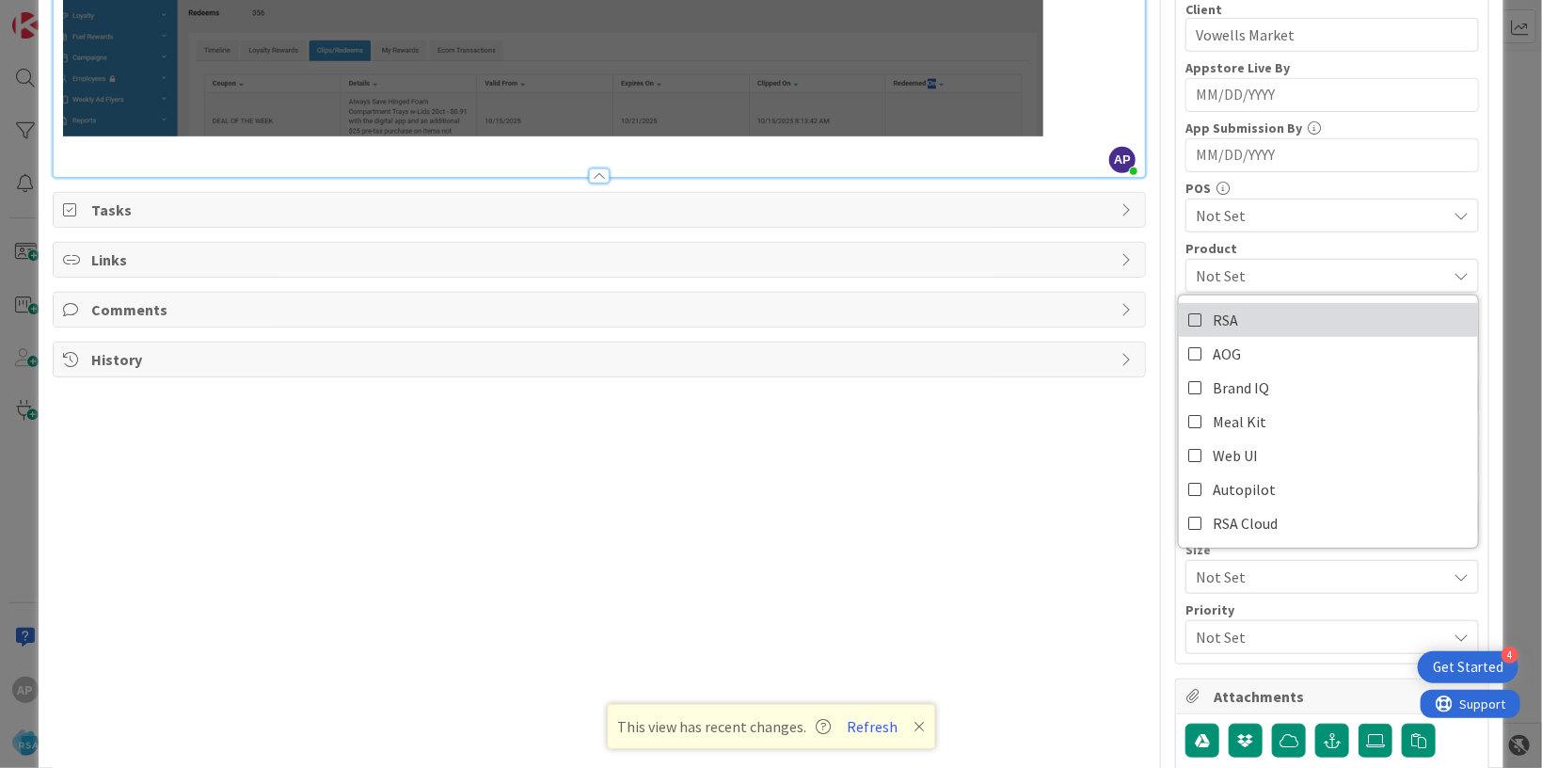
click at [1213, 324] on span "RSA" at bounding box center [1225, 320] width 25 height 28
drag, startPoint x: 890, startPoint y: 618, endPoint x: 1125, endPoint y: 591, distance: 236.8
click at [892, 618] on div "Title 42 / 128 Support Maintenance - 321350-Vowells -RSA Description AP [PERSON…" at bounding box center [599, 247] width 1093 height 1264
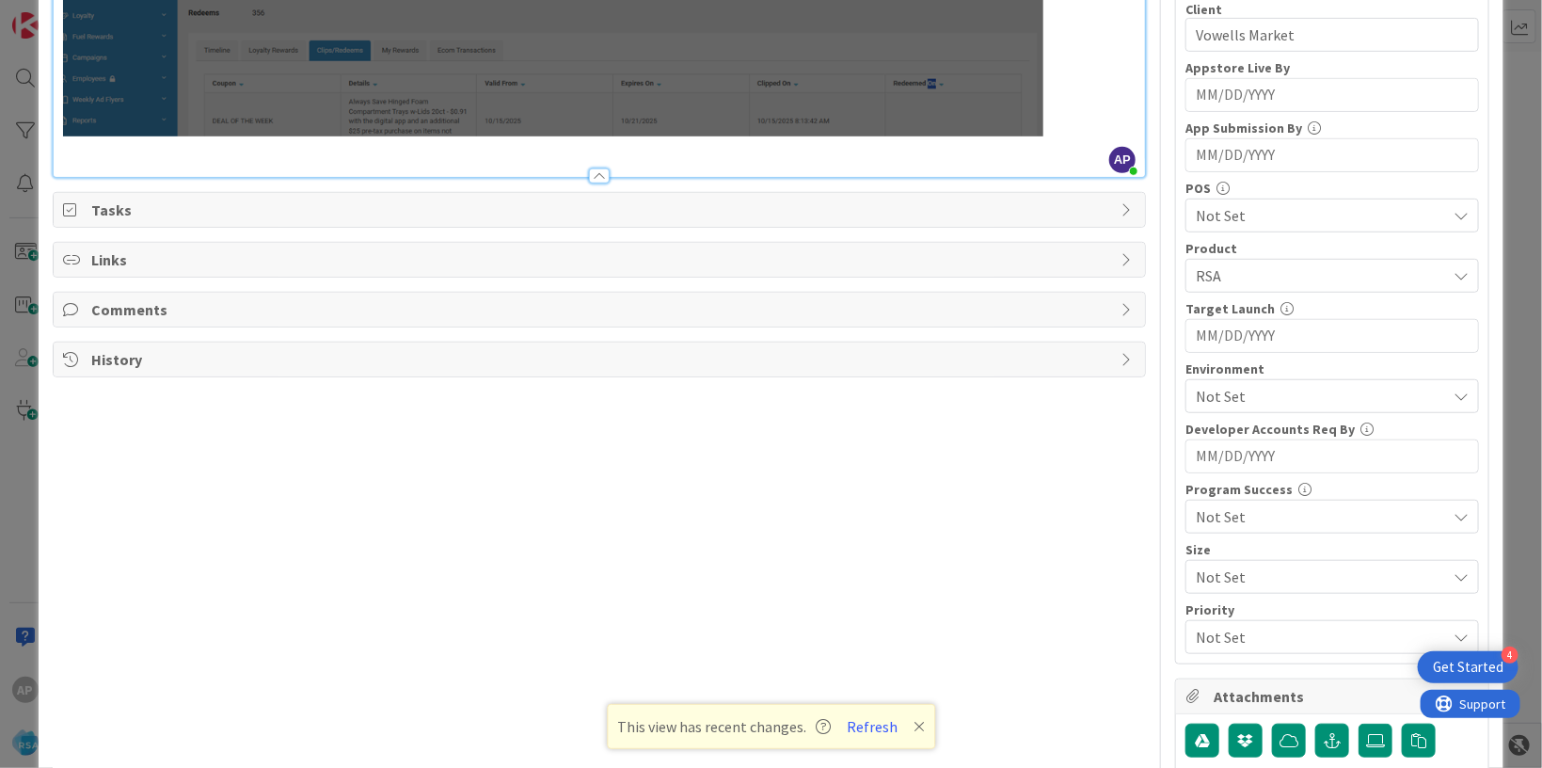
click at [1232, 398] on span "Not Set" at bounding box center [1321, 396] width 250 height 23
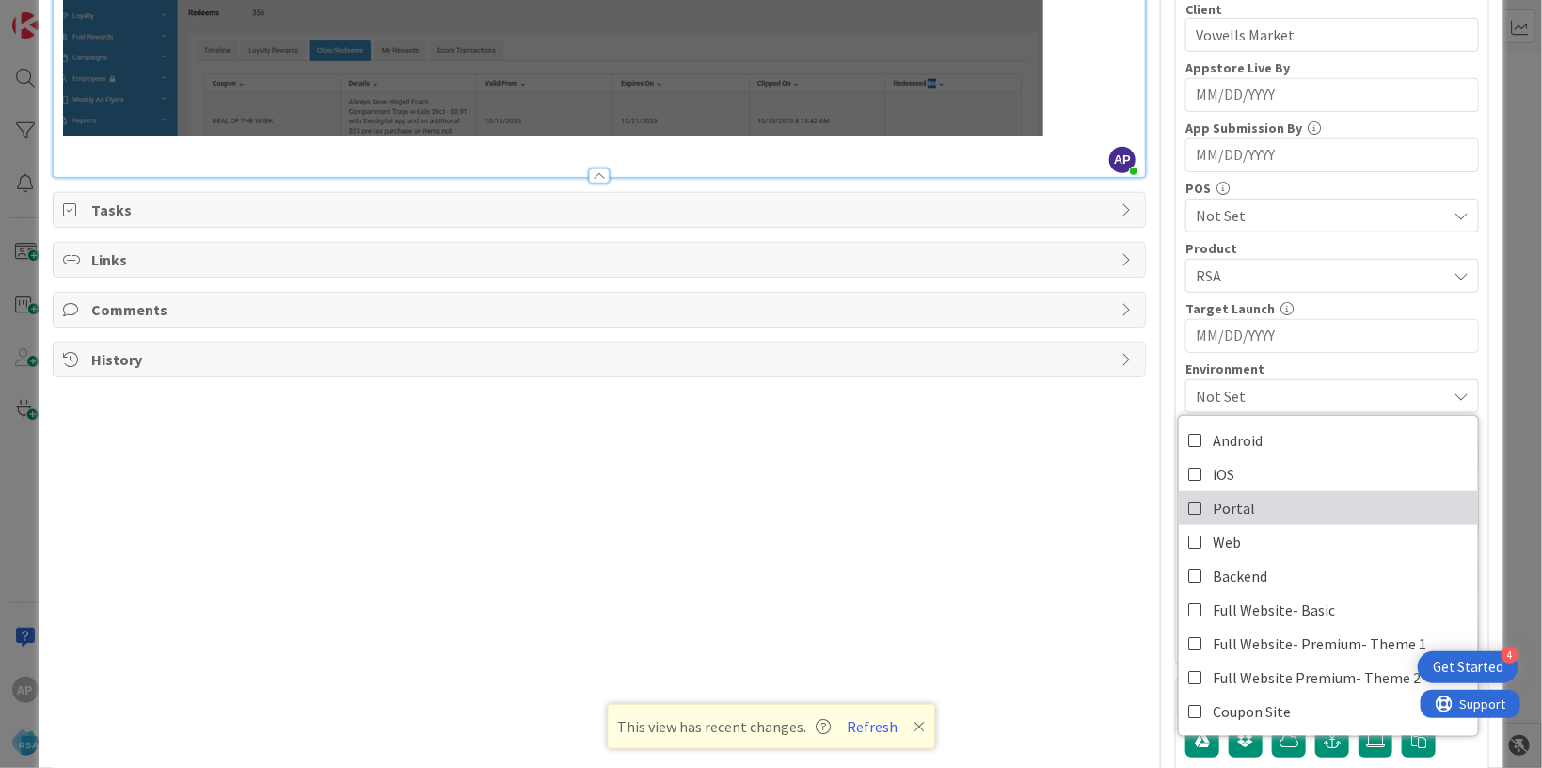
click at [1229, 495] on span "Portal" at bounding box center [1234, 508] width 42 height 28
click at [901, 507] on div "Title 42 / 128 Support Maintenance - 321350-Vowells -RSA Description AP [PERSON…" at bounding box center [599, 247] width 1093 height 1264
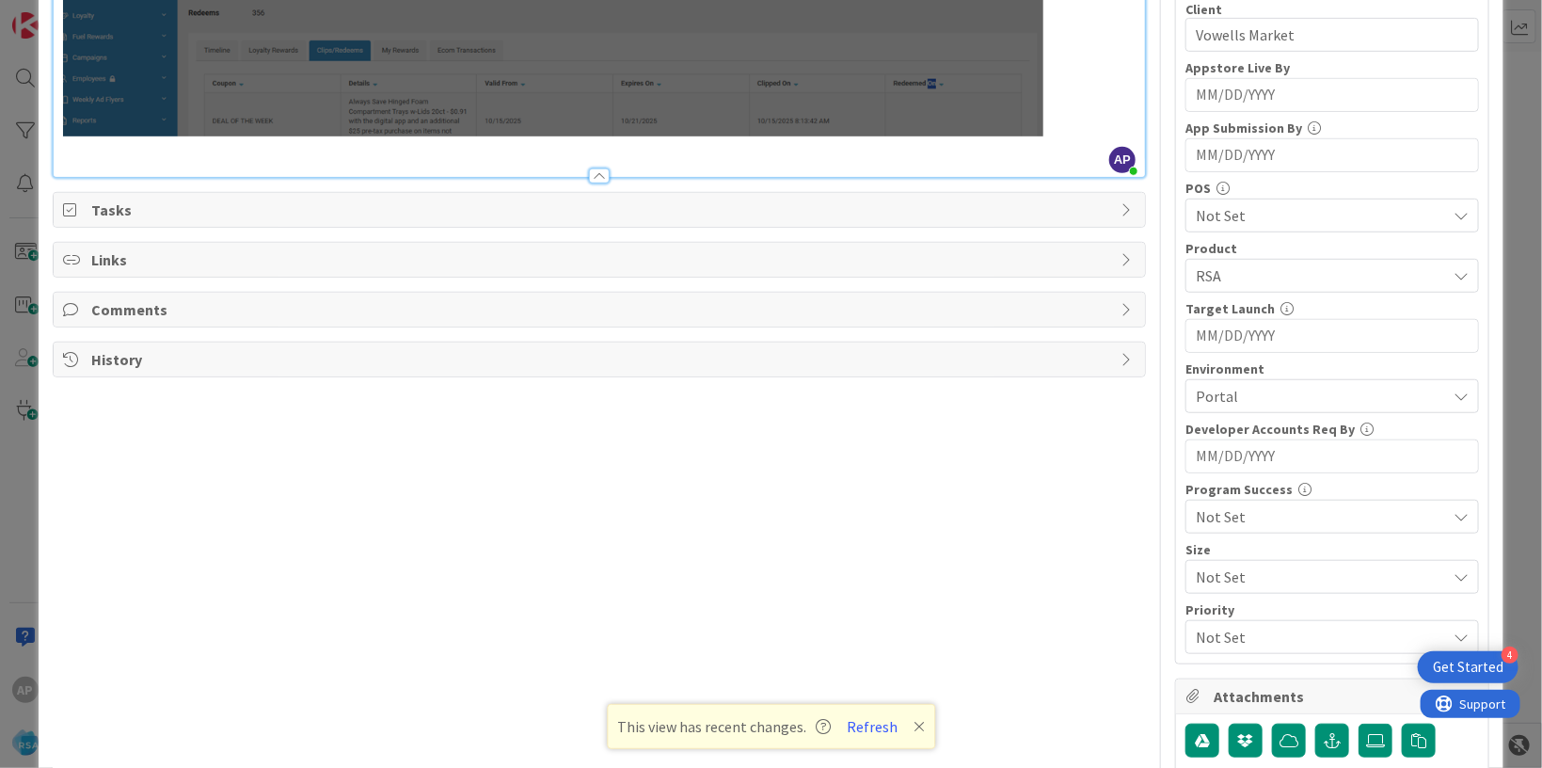
scroll to position [0, 0]
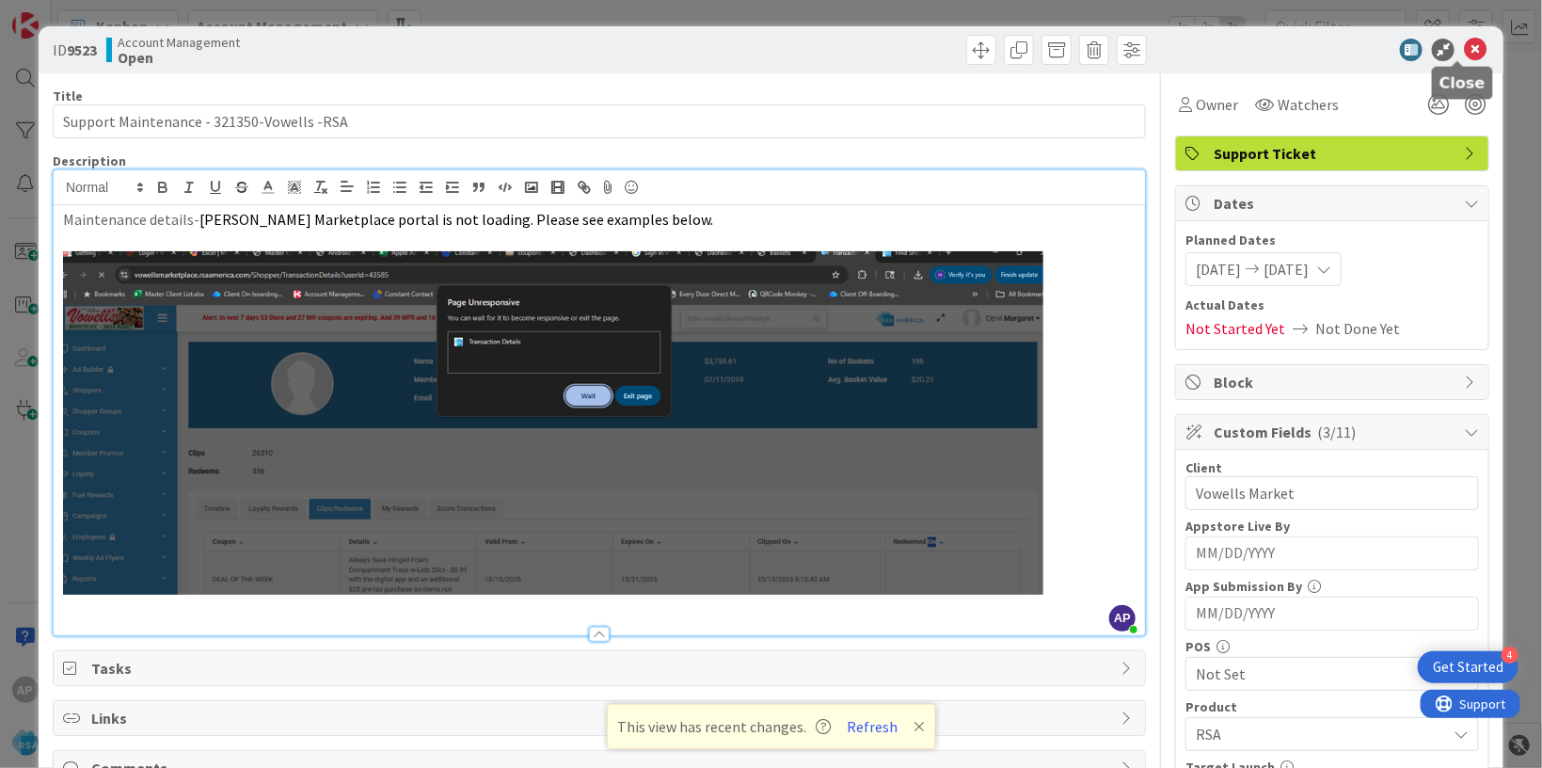
click at [1464, 46] on icon at bounding box center [1475, 50] width 23 height 23
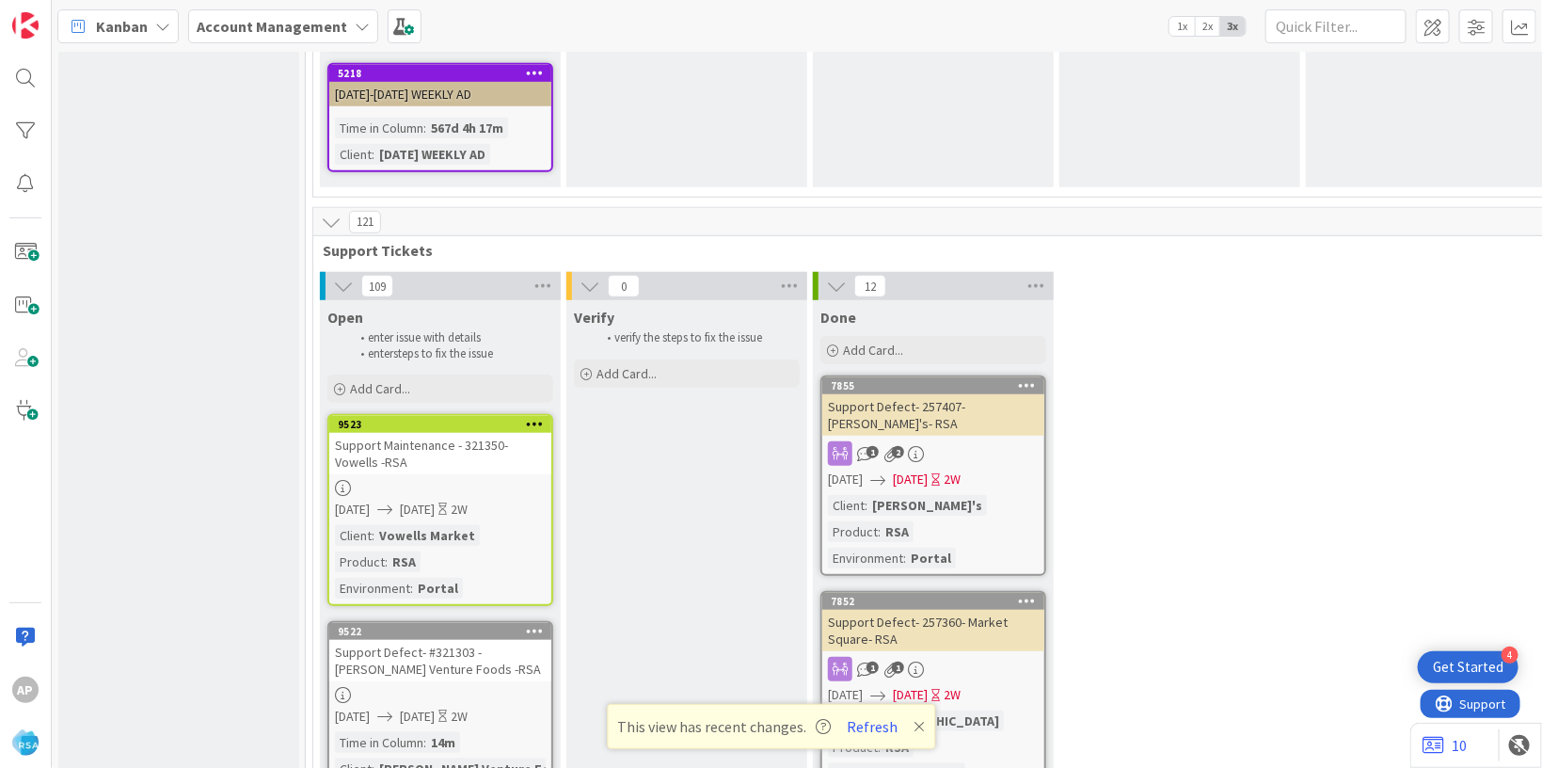
scroll to position [3835, 0]
